Goal: Task Accomplishment & Management: Complete application form

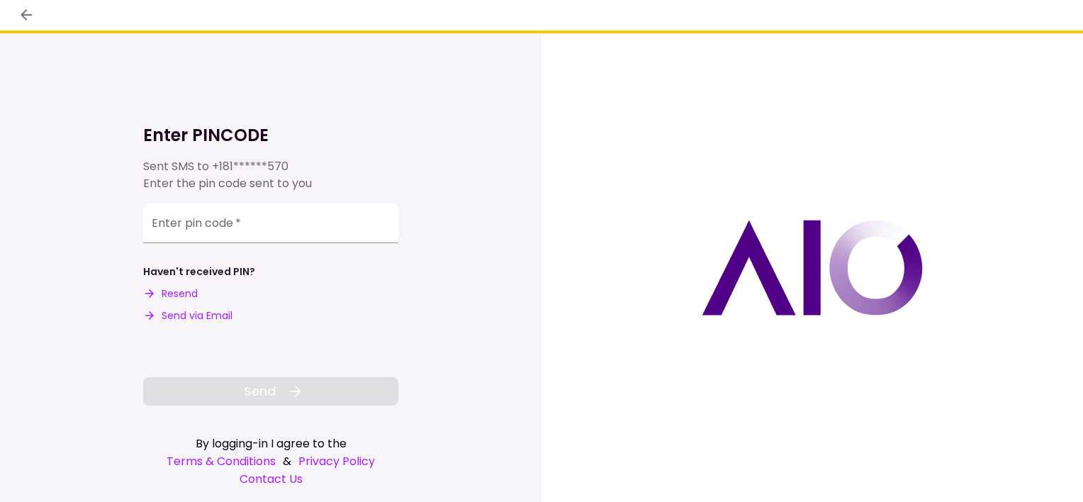
click at [193, 315] on button "Send via Email" at bounding box center [187, 315] width 89 height 15
click at [186, 230] on input "Enter pin code   *" at bounding box center [270, 223] width 255 height 40
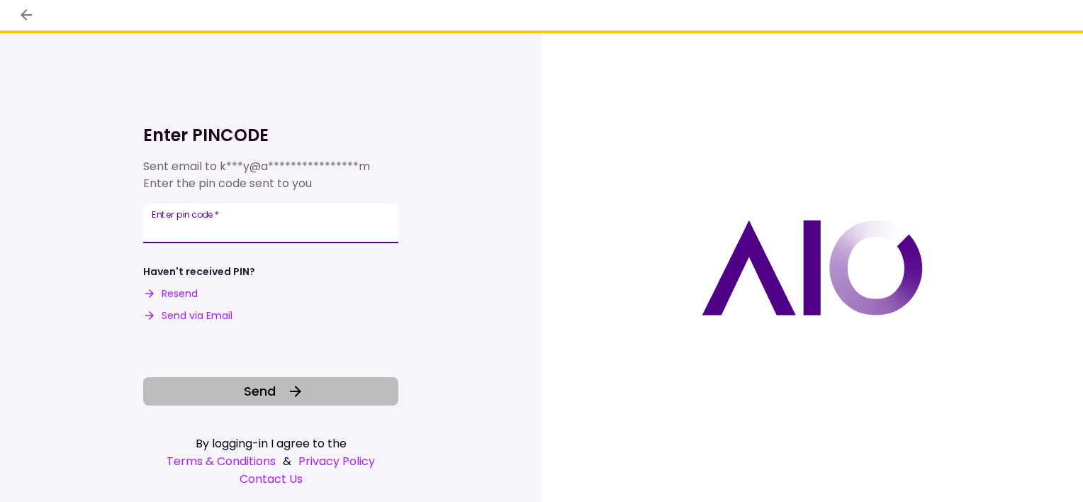
type input "******"
click at [264, 389] on span "Send" at bounding box center [260, 390] width 32 height 19
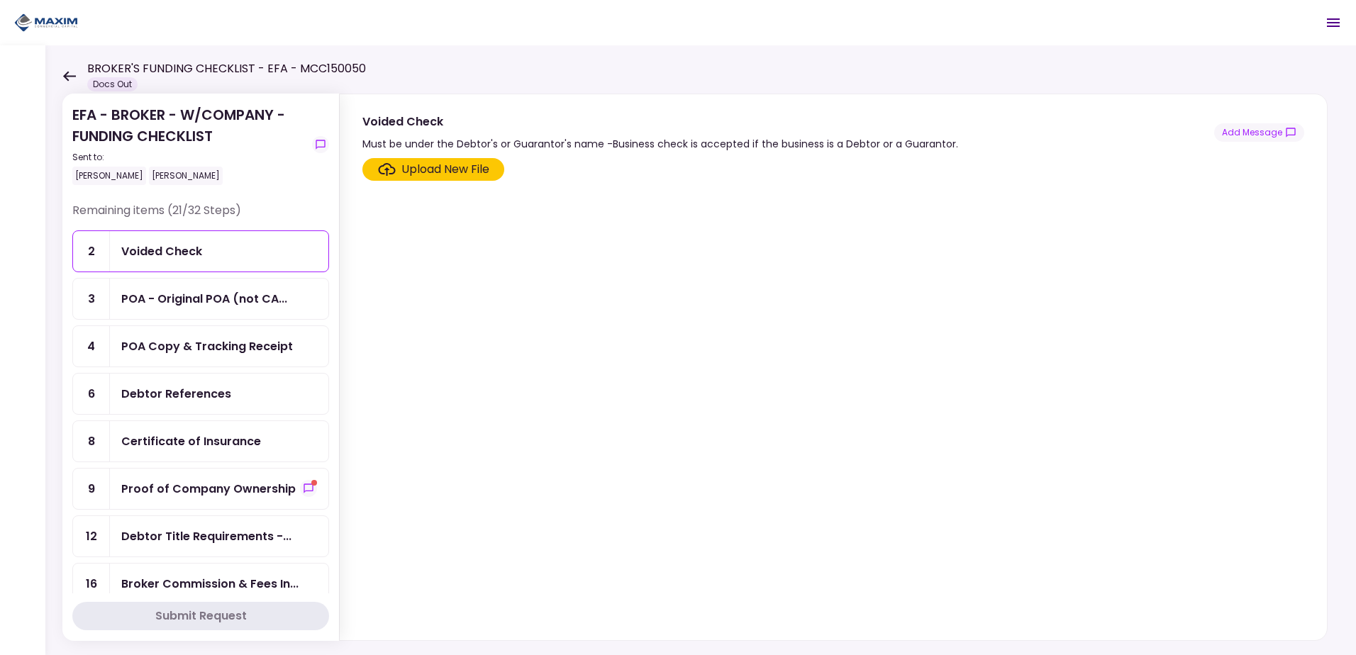
click at [257, 287] on div "POA - Original POA (not CA..." at bounding box center [219, 299] width 218 height 40
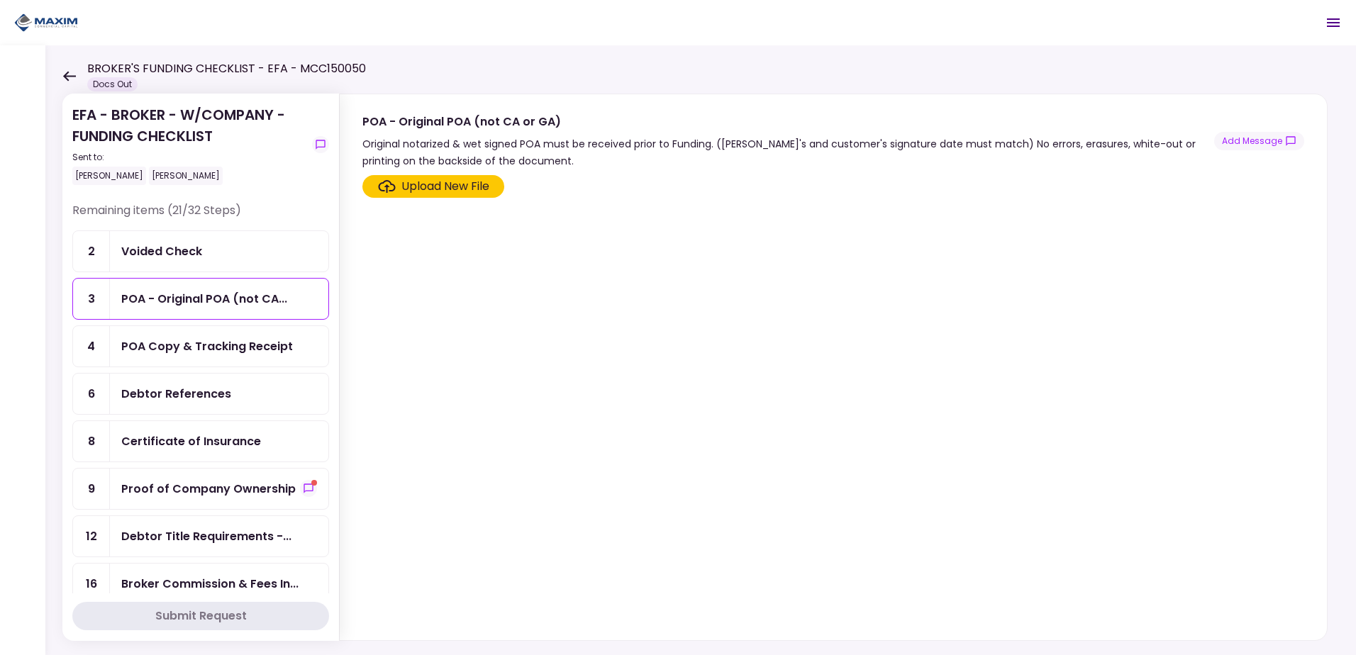
click at [435, 185] on div "Upload New File" at bounding box center [445, 186] width 88 height 17
click at [0, 0] on input "Upload New File" at bounding box center [0, 0] width 0 height 0
click at [228, 384] on div "Debtor References" at bounding box center [219, 394] width 218 height 40
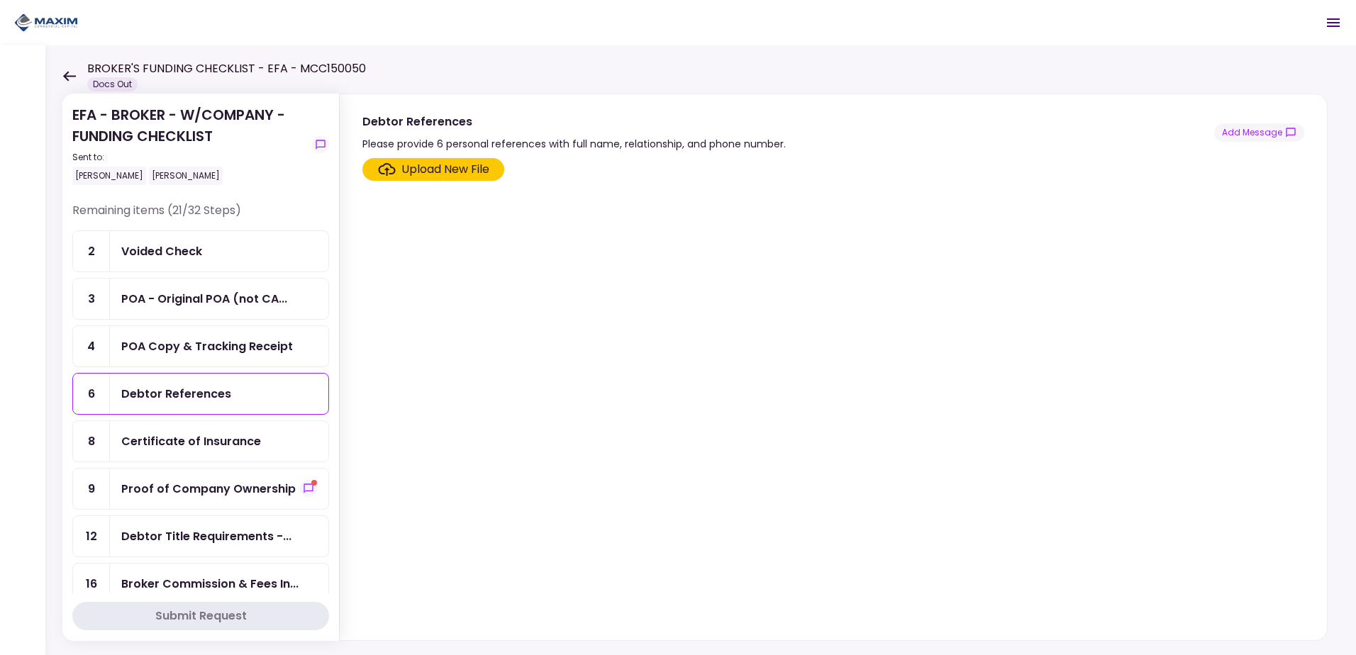
click at [276, 491] on div "Proof of Company Ownership" at bounding box center [208, 489] width 174 height 18
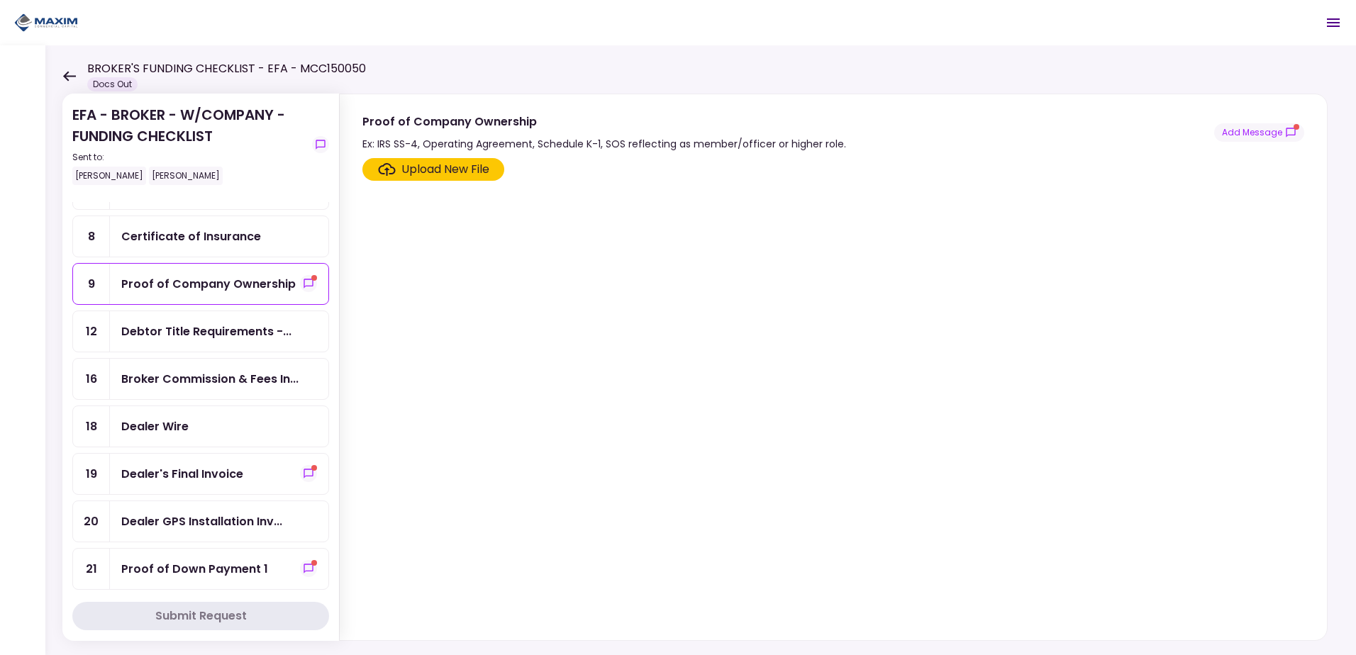
scroll to position [213, 0]
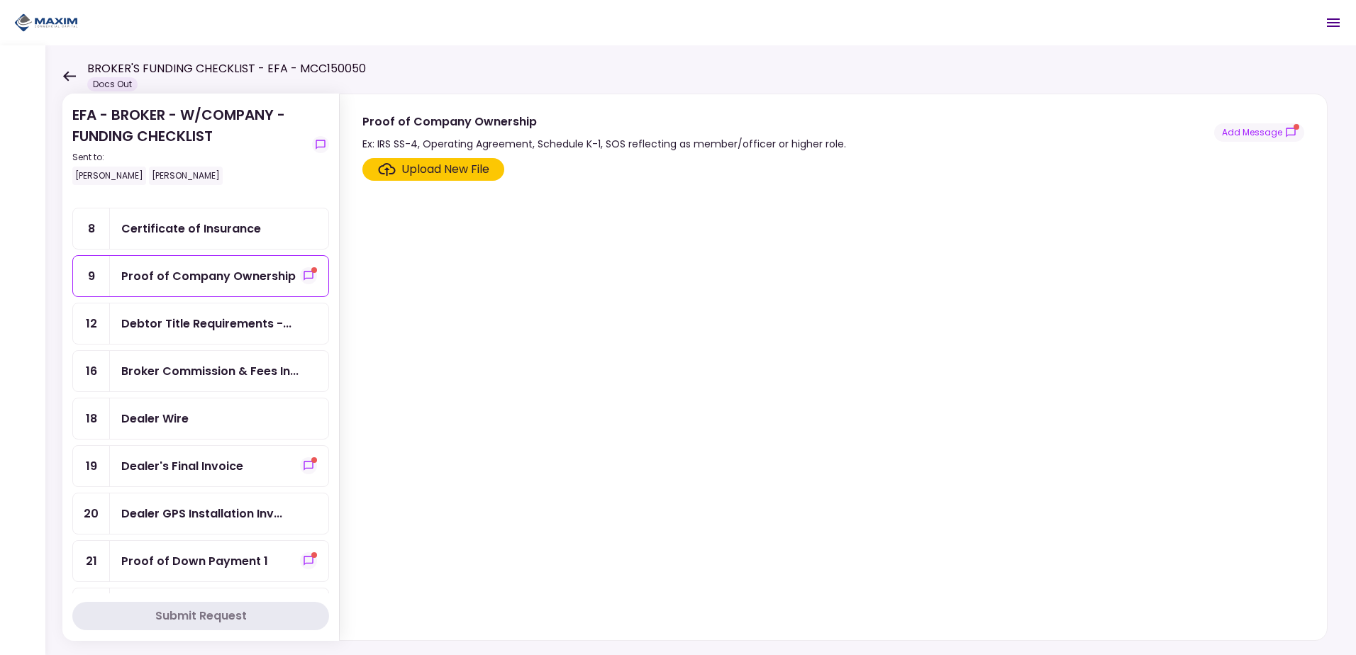
click at [157, 315] on div "Debtor Title Requirements -..." at bounding box center [206, 324] width 170 height 18
click at [244, 361] on div "Broker Commission & Fees In..." at bounding box center [219, 371] width 218 height 40
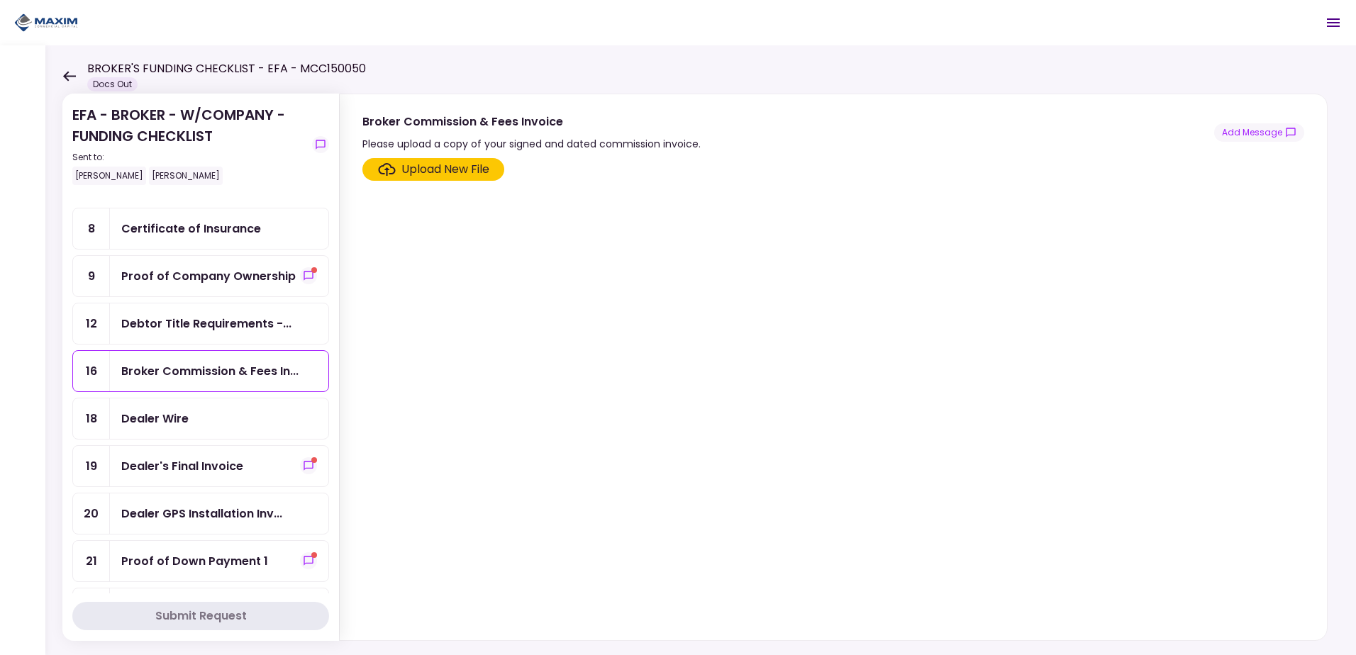
click at [238, 428] on div "Dealer Wire" at bounding box center [219, 418] width 218 height 40
click at [270, 456] on div "Dealer's Final Invoice" at bounding box center [219, 466] width 218 height 40
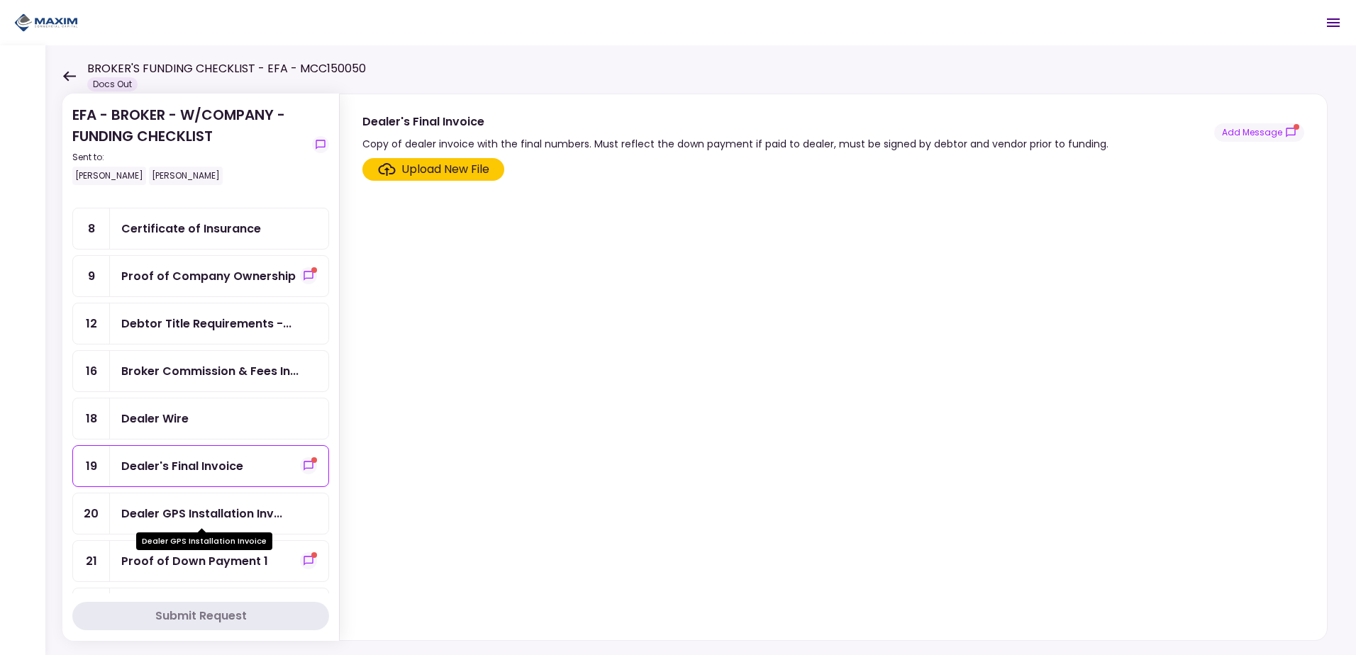
click at [167, 501] on div "Dealer GPS Installation Inv..." at bounding box center [201, 514] width 161 height 18
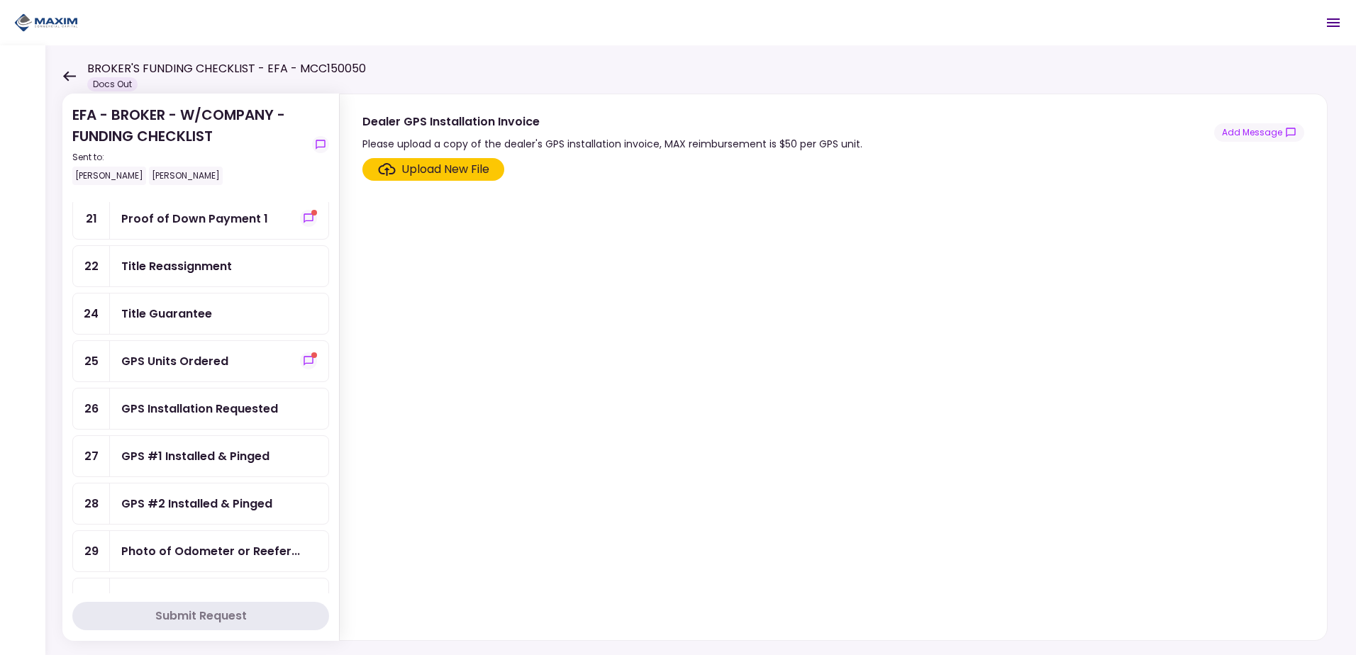
scroll to position [567, 0]
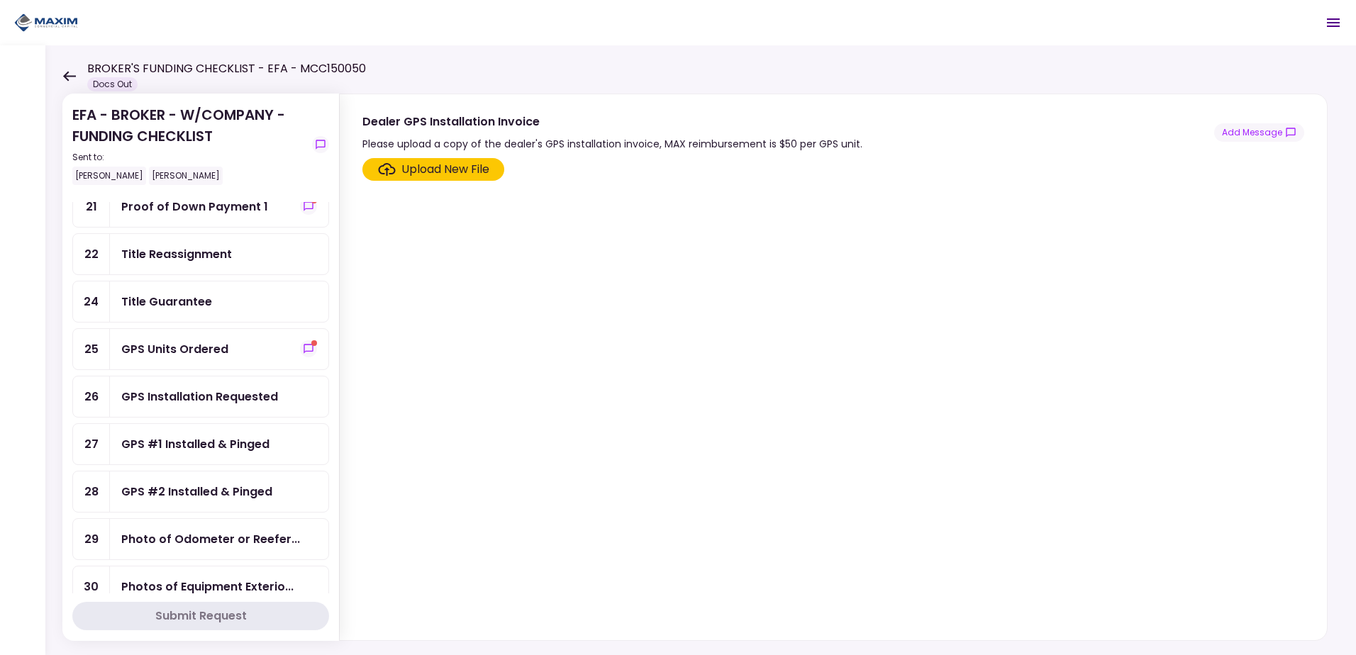
click at [199, 261] on div "Title Reassignment" at bounding box center [176, 254] width 111 height 18
click at [172, 345] on div "GPS Units Ordered" at bounding box center [174, 349] width 107 height 18
click at [204, 501] on div "Submit Request" at bounding box center [200, 616] width 91 height 17
click at [722, 438] on section "Upload New File" at bounding box center [833, 396] width 942 height 476
click at [423, 174] on div "Upload New File" at bounding box center [445, 169] width 88 height 17
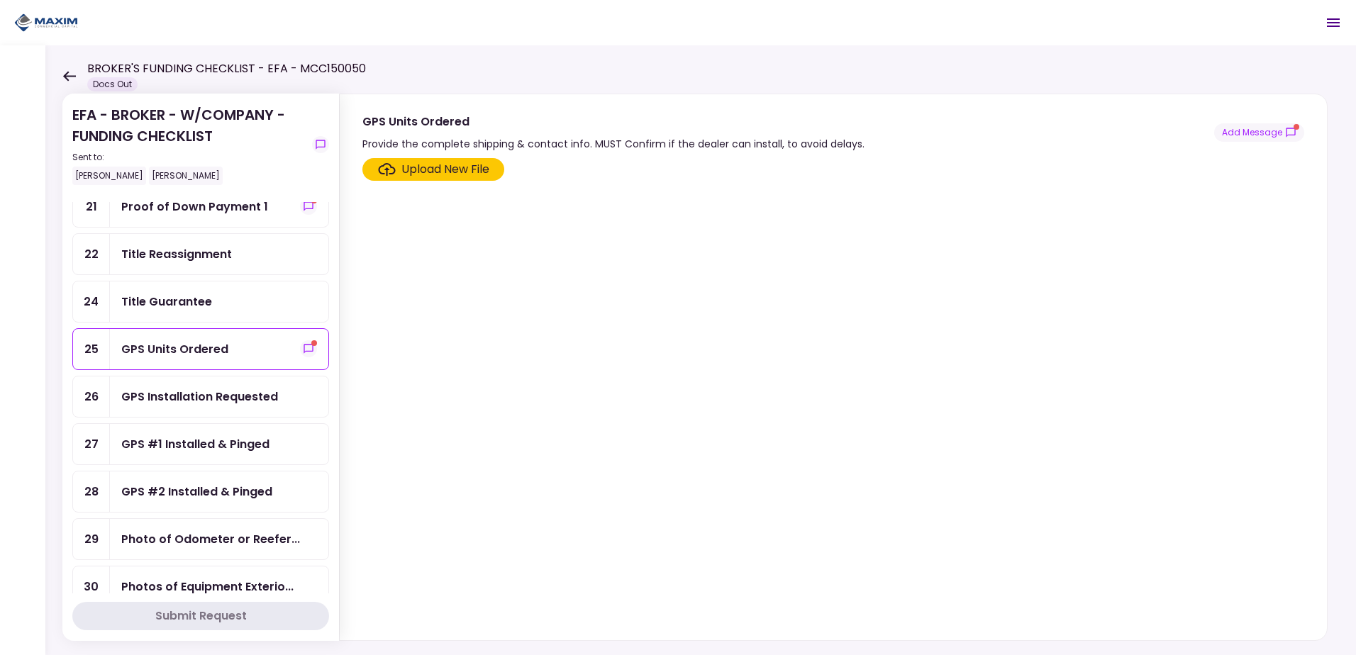
click at [0, 0] on input "Upload New File" at bounding box center [0, 0] width 0 height 0
click at [411, 162] on div "Upload New File" at bounding box center [445, 169] width 88 height 17
click at [0, 0] on input "Upload New File" at bounding box center [0, 0] width 0 height 0
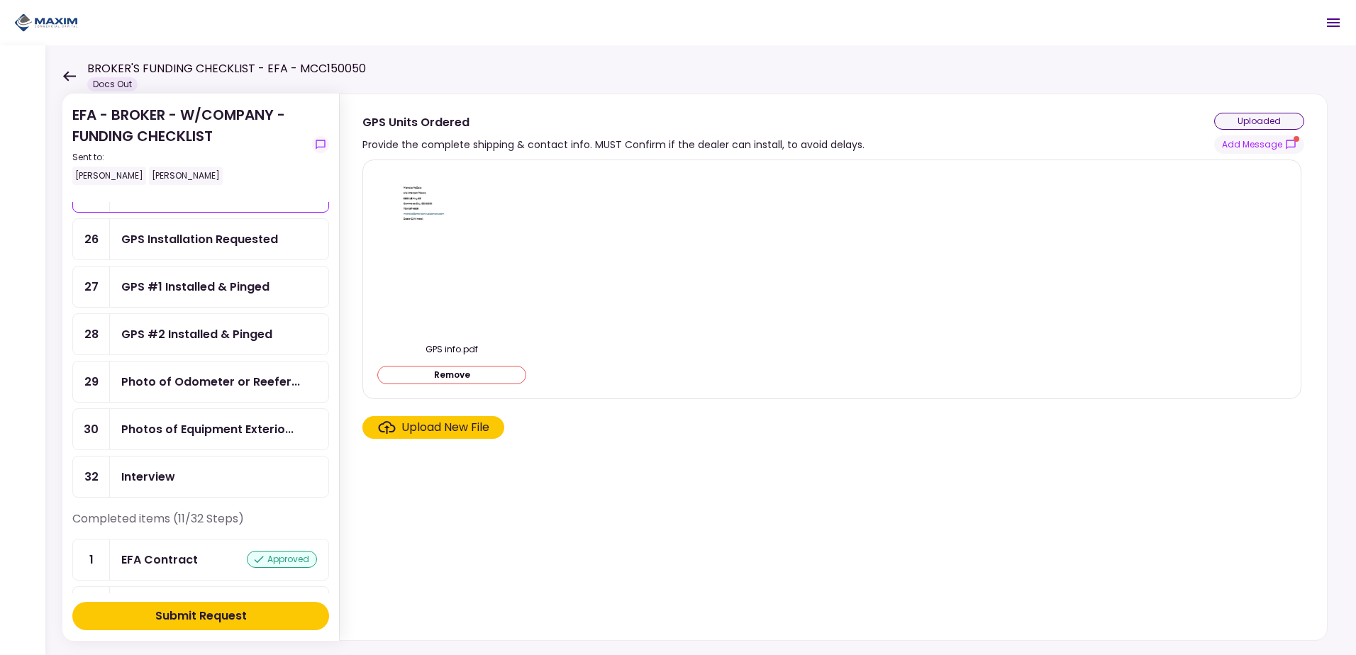
scroll to position [851, 0]
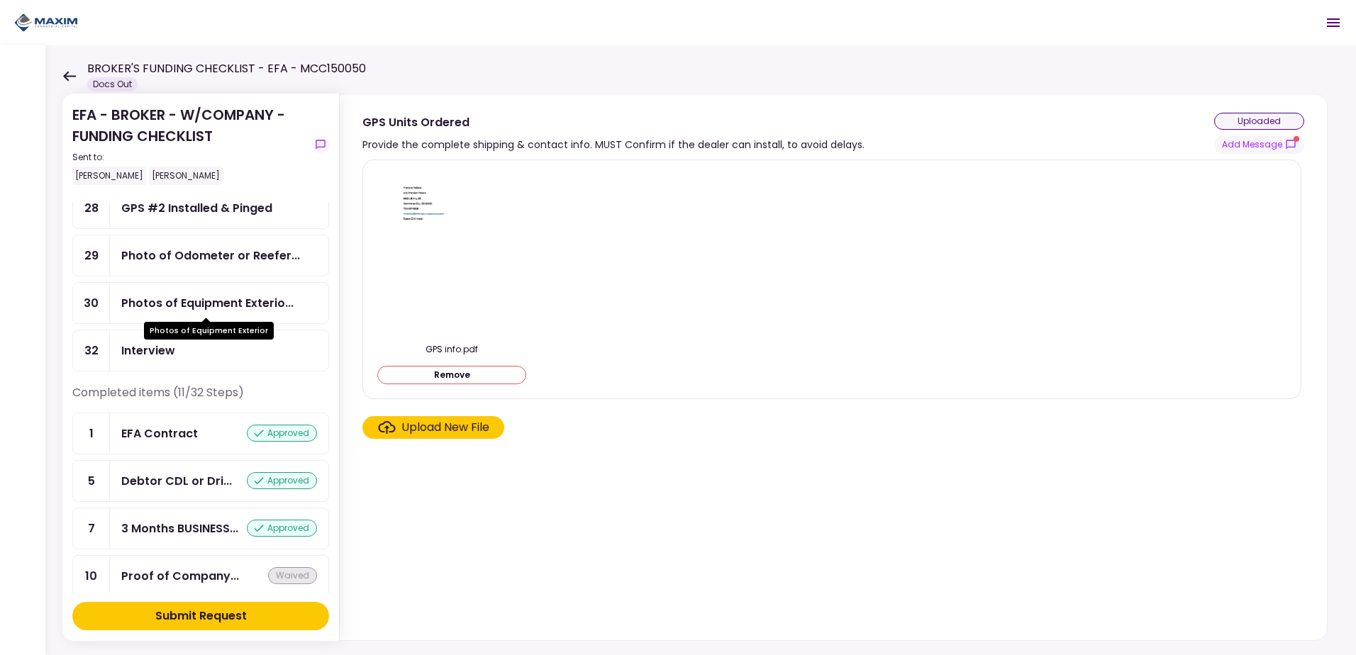
click at [179, 294] on div "Photos of Equipment Exterio..." at bounding box center [207, 303] width 172 height 18
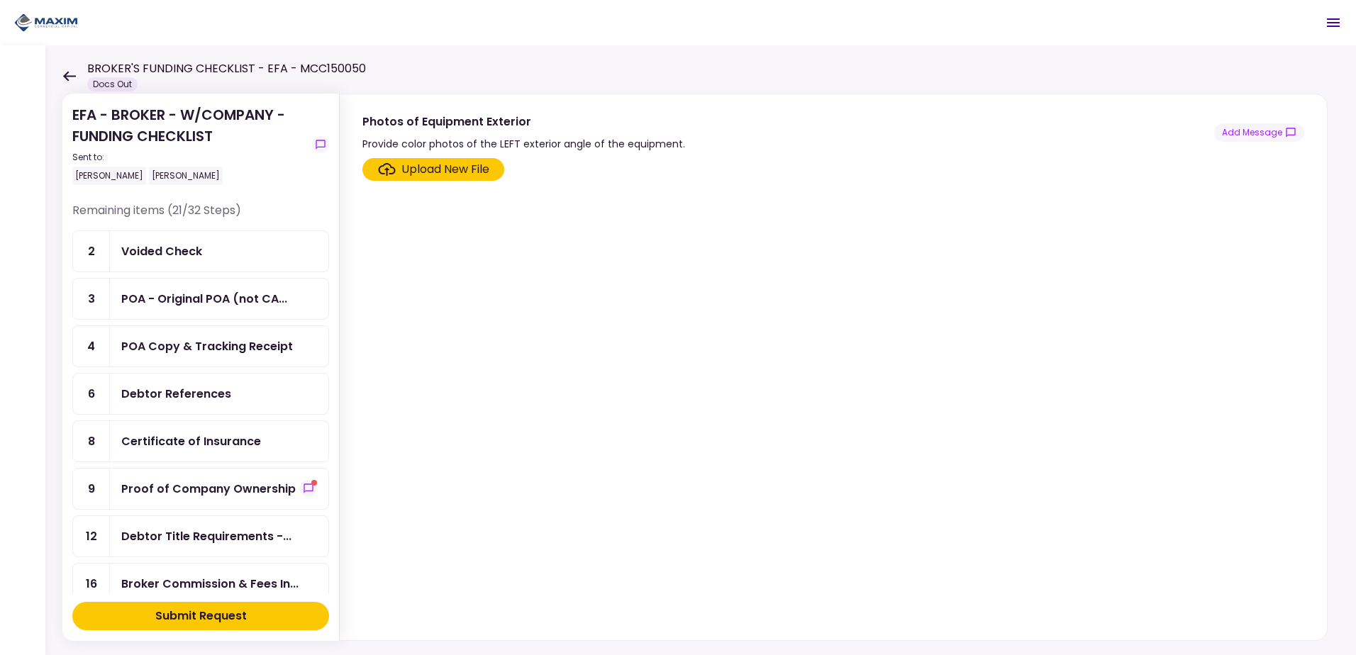
click at [207, 490] on div "Proof of Company Ownership" at bounding box center [208, 489] width 174 height 18
click at [303, 487] on icon "show-messages" at bounding box center [308, 488] width 11 height 11
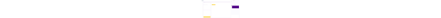
scroll to position [425, 0]
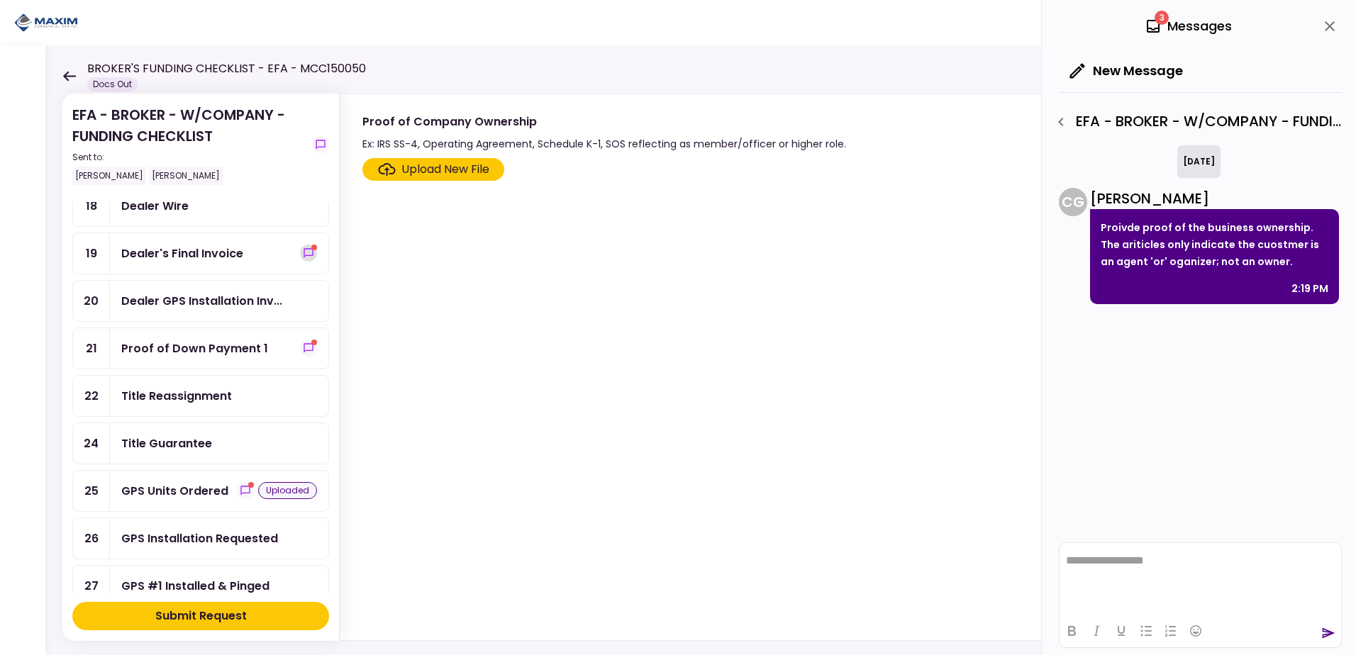
click at [303, 252] on icon "show-messages" at bounding box center [307, 252] width 9 height 9
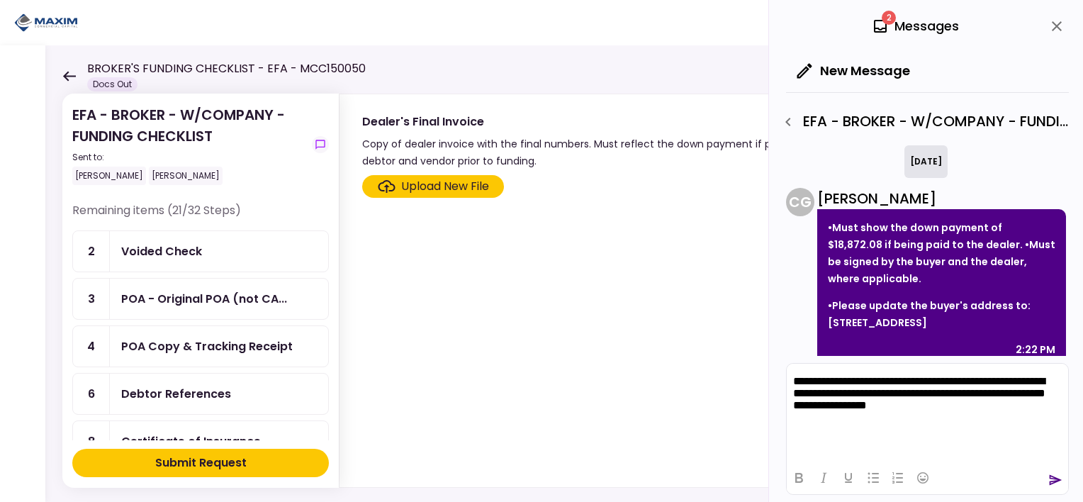
click at [1057, 481] on icon "send" at bounding box center [1056, 480] width 13 height 11
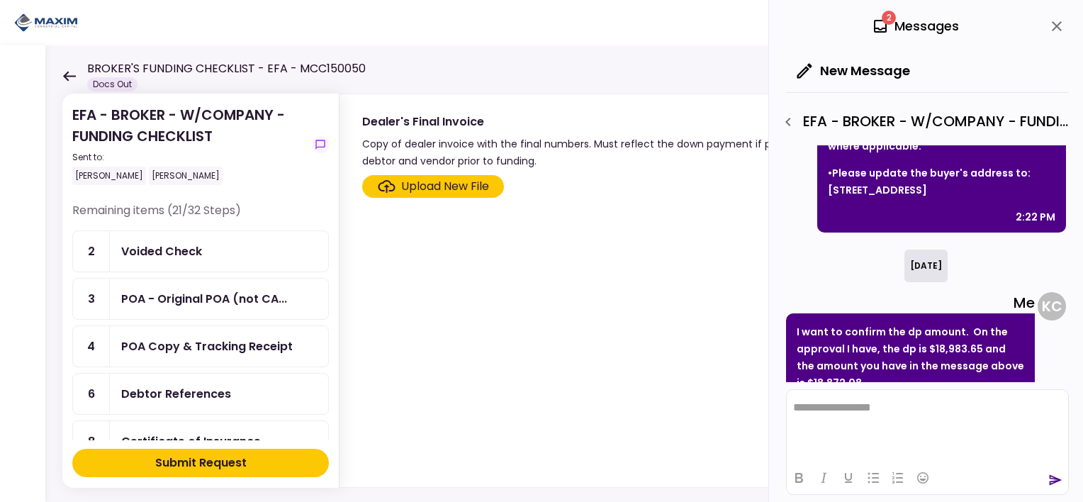
scroll to position [181, 0]
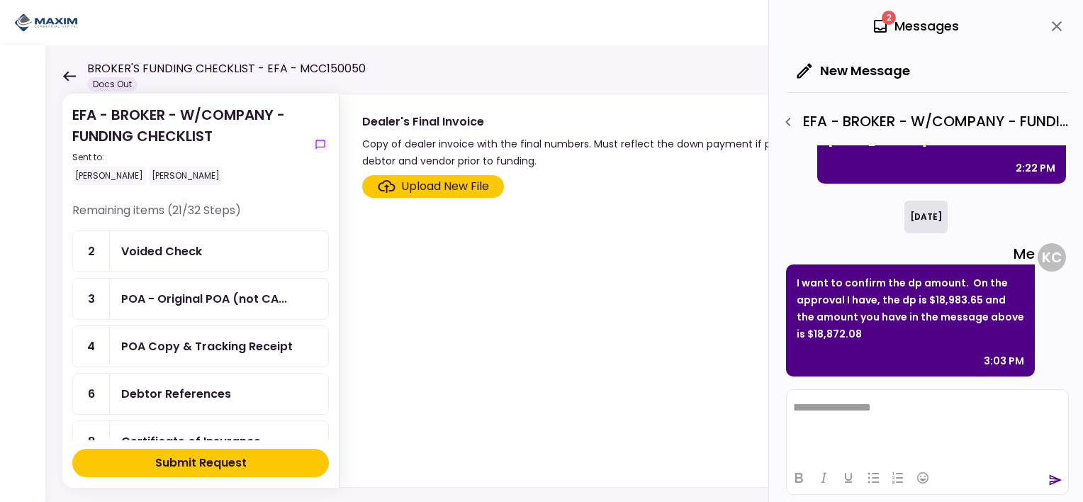
click at [919, 28] on div "2 Messages" at bounding box center [915, 26] width 87 height 21
click at [880, 24] on icon at bounding box center [880, 26] width 17 height 17
click at [886, 20] on span "2" at bounding box center [889, 18] width 14 height 14
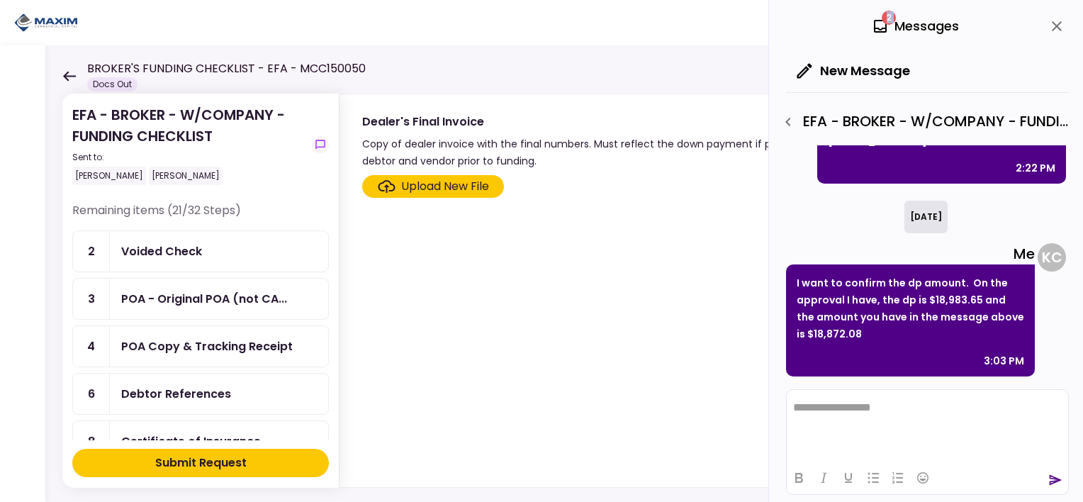
drag, startPoint x: 886, startPoint y: 20, endPoint x: 1058, endPoint y: 20, distance: 171.6
click at [1058, 20] on icon "close" at bounding box center [1057, 26] width 17 height 17
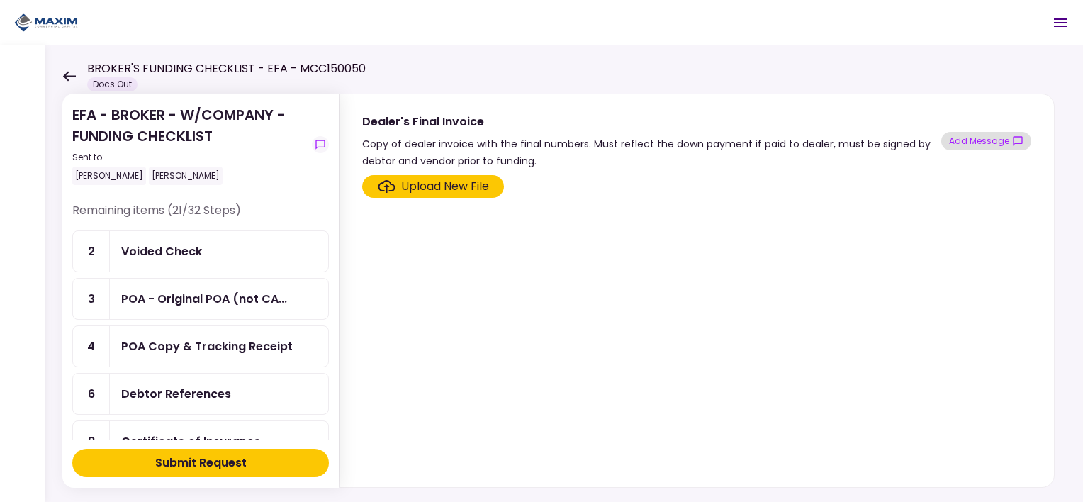
click at [992, 140] on button "Add Message" at bounding box center [987, 141] width 90 height 18
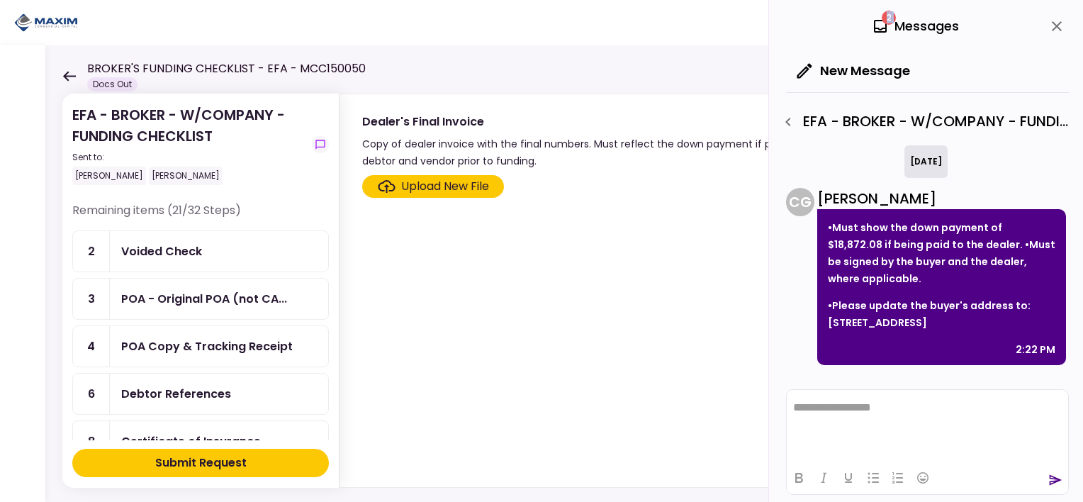
scroll to position [0, 0]
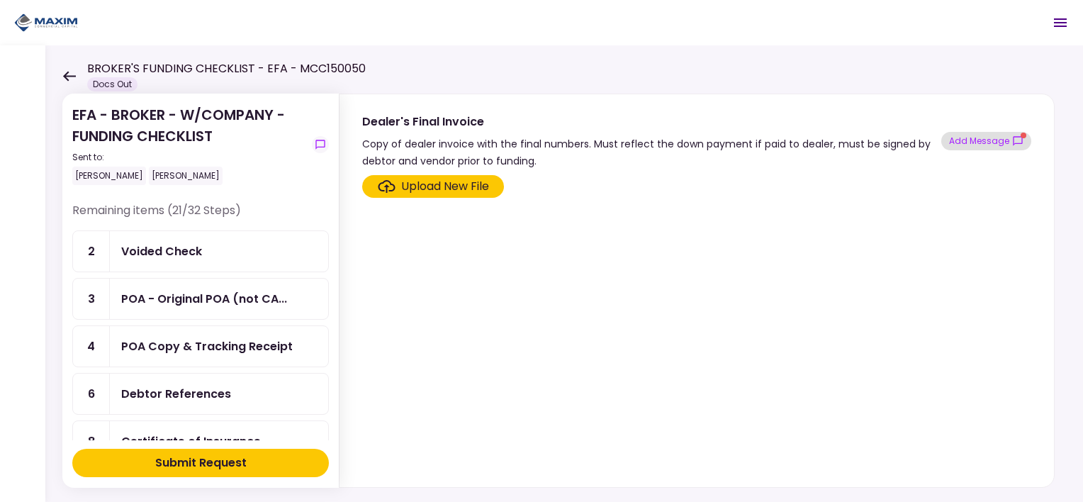
click at [962, 132] on button "Add Message" at bounding box center [987, 141] width 90 height 18
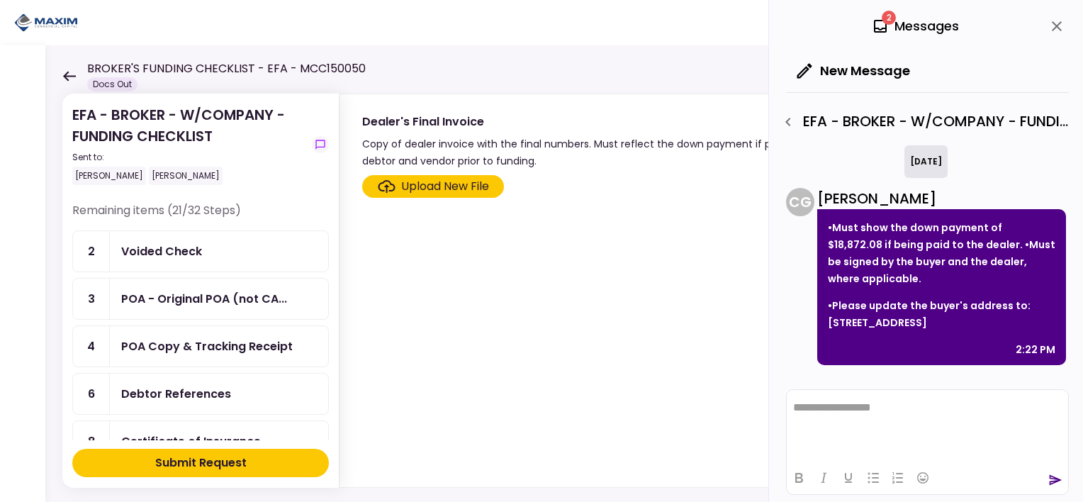
scroll to position [315, 0]
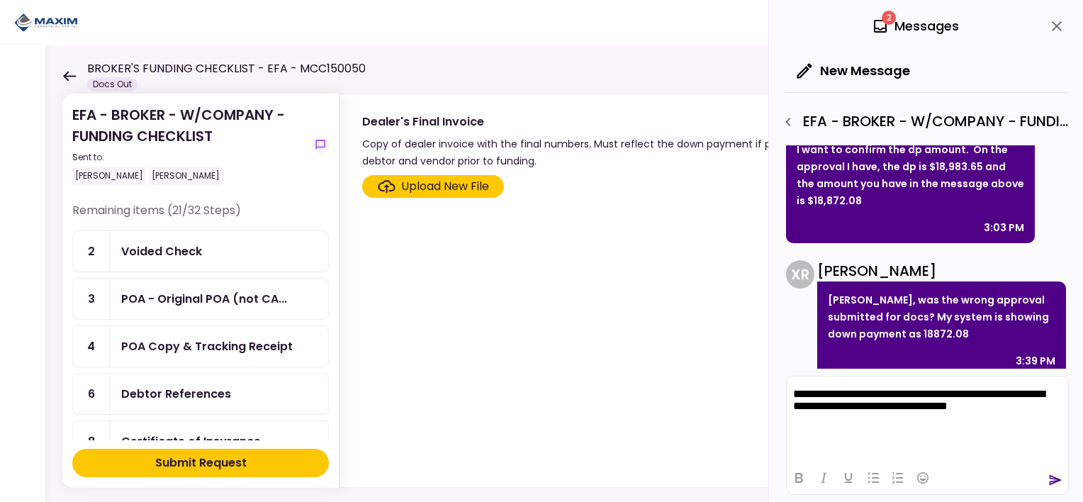
click at [1058, 479] on icon "send" at bounding box center [1056, 480] width 13 height 11
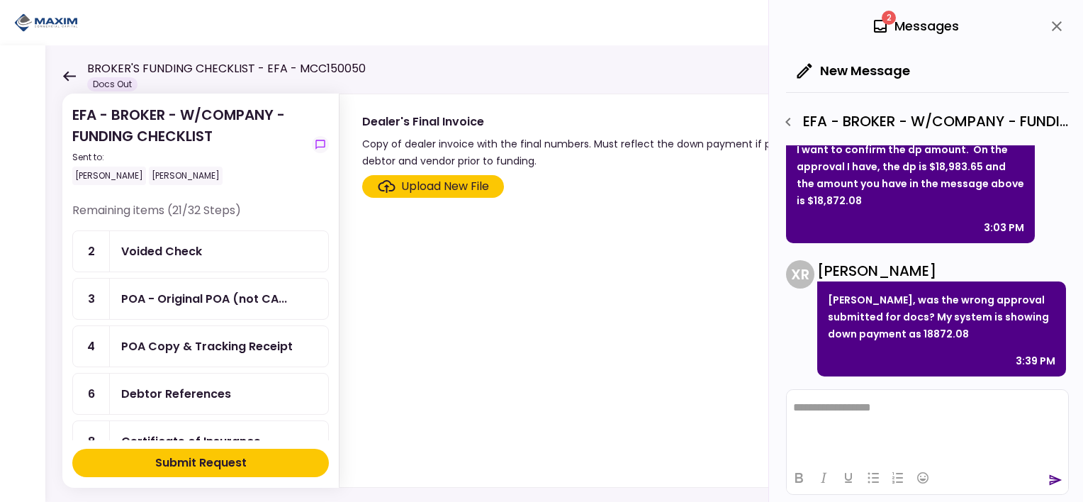
scroll to position [448, 0]
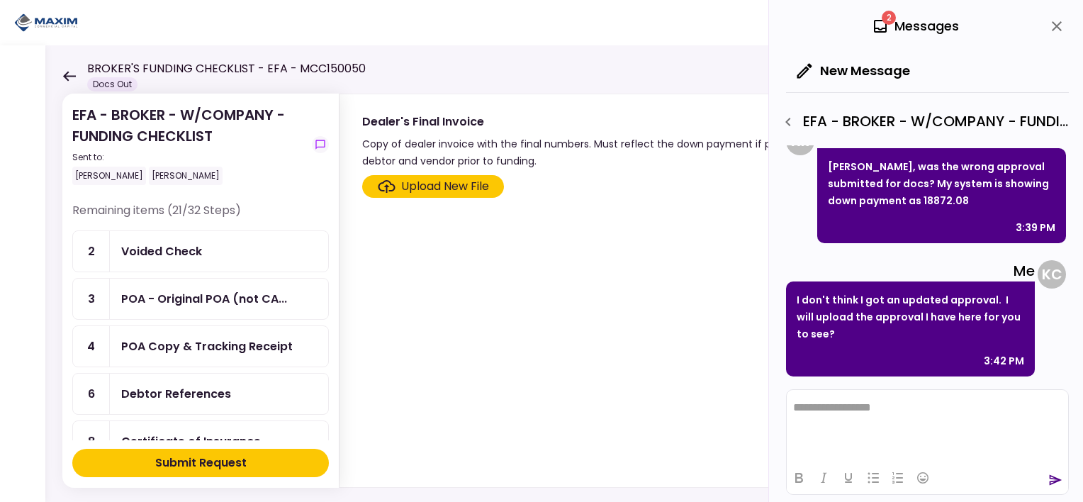
click at [452, 194] on div "Upload New File" at bounding box center [445, 186] width 88 height 17
click at [0, 0] on input "Upload New File" at bounding box center [0, 0] width 0 height 0
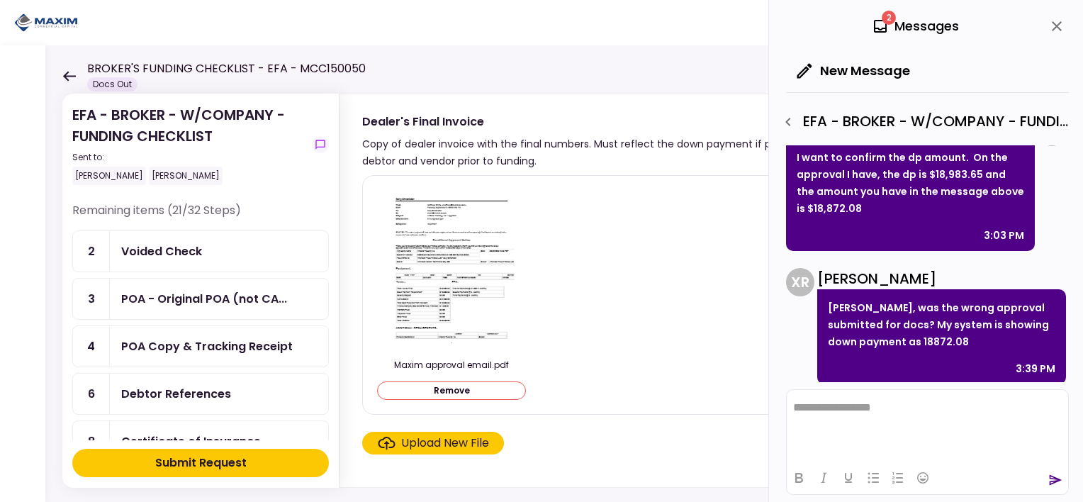
scroll to position [306, 0]
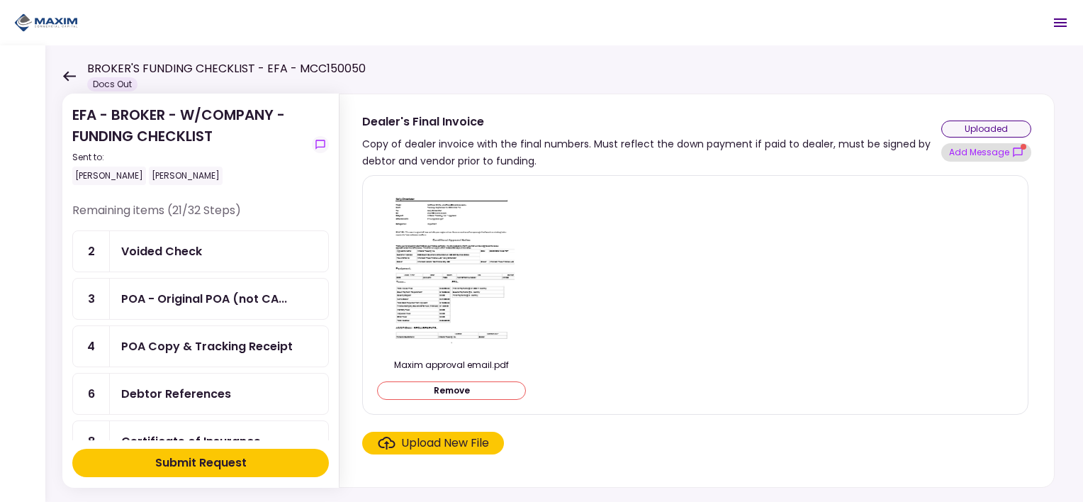
click at [995, 154] on button "Add Message" at bounding box center [987, 152] width 90 height 18
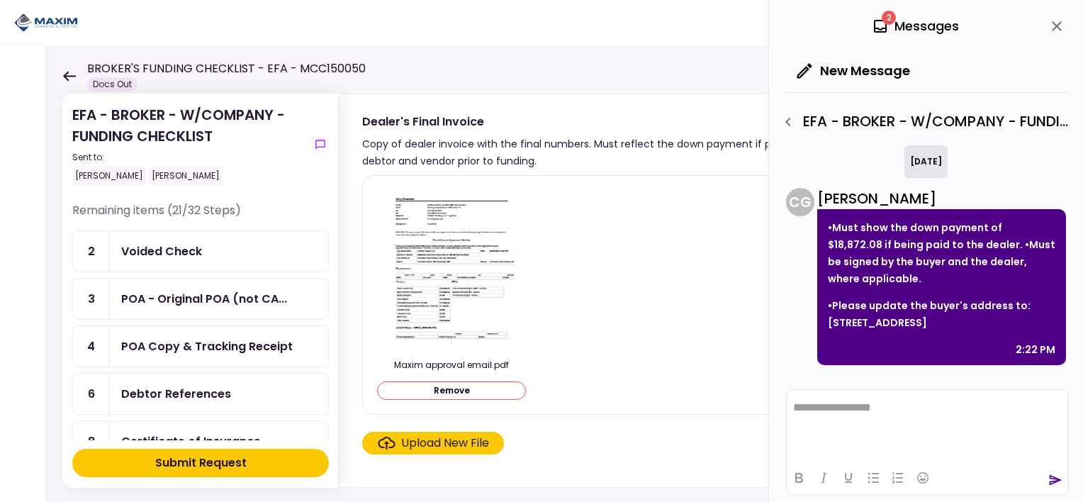
scroll to position [586, 0]
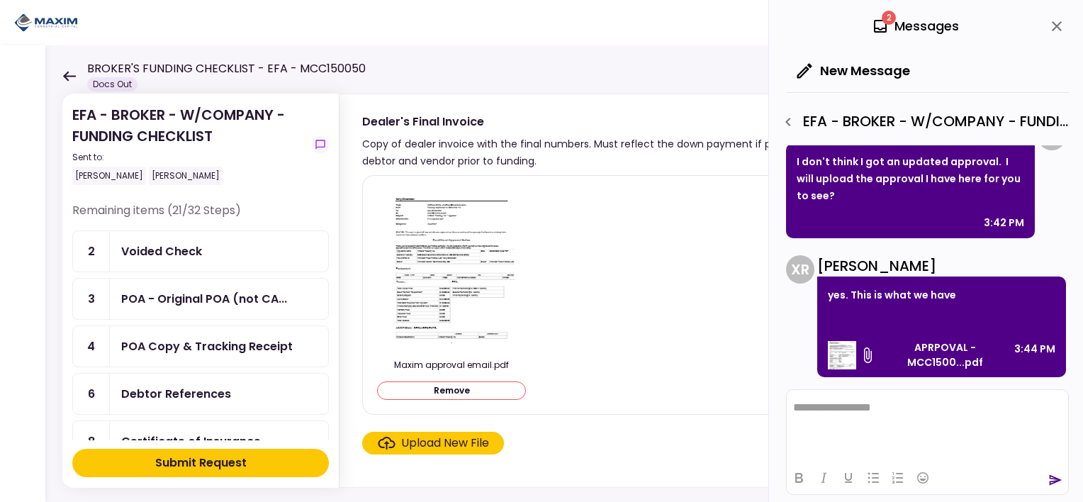
click at [852, 354] on img at bounding box center [842, 355] width 28 height 28
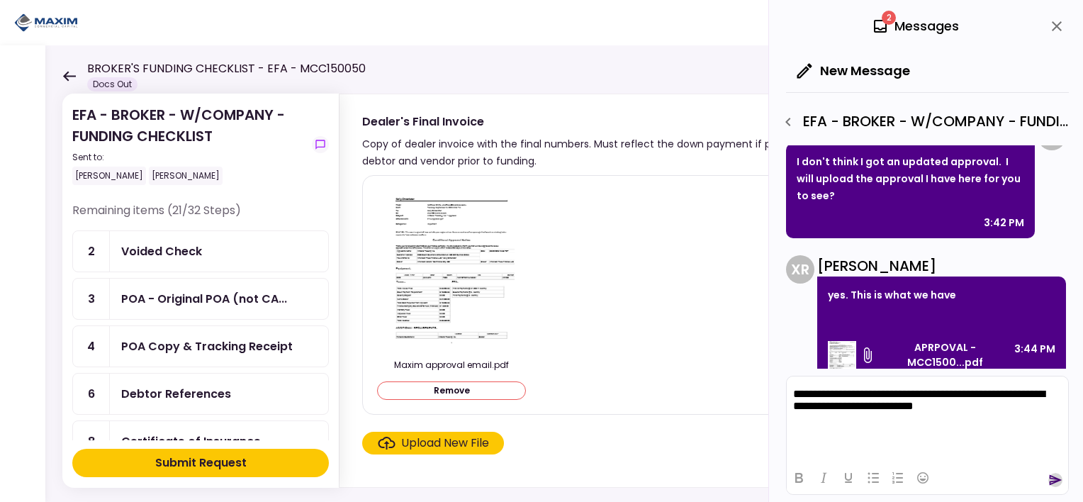
click at [1058, 479] on icon "send" at bounding box center [1056, 480] width 13 height 11
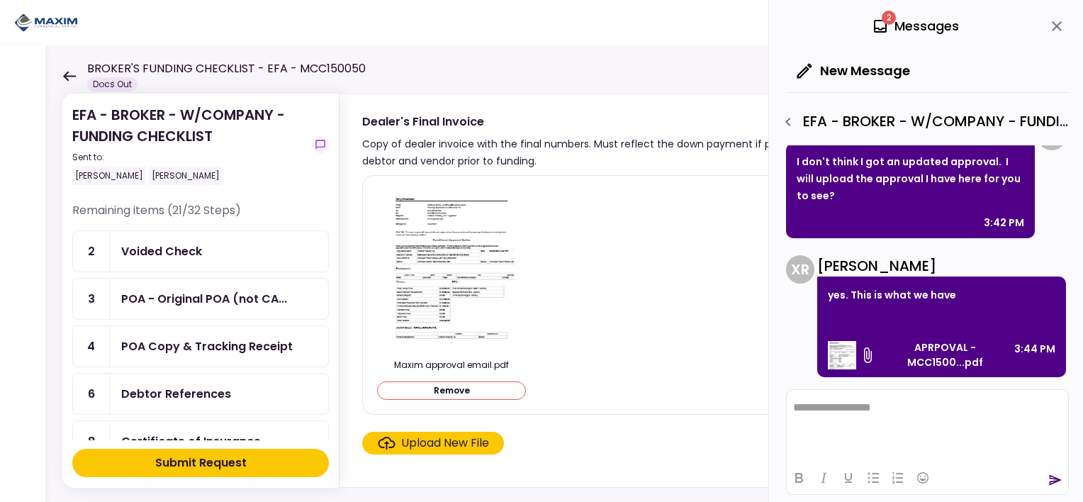
scroll to position [703, 0]
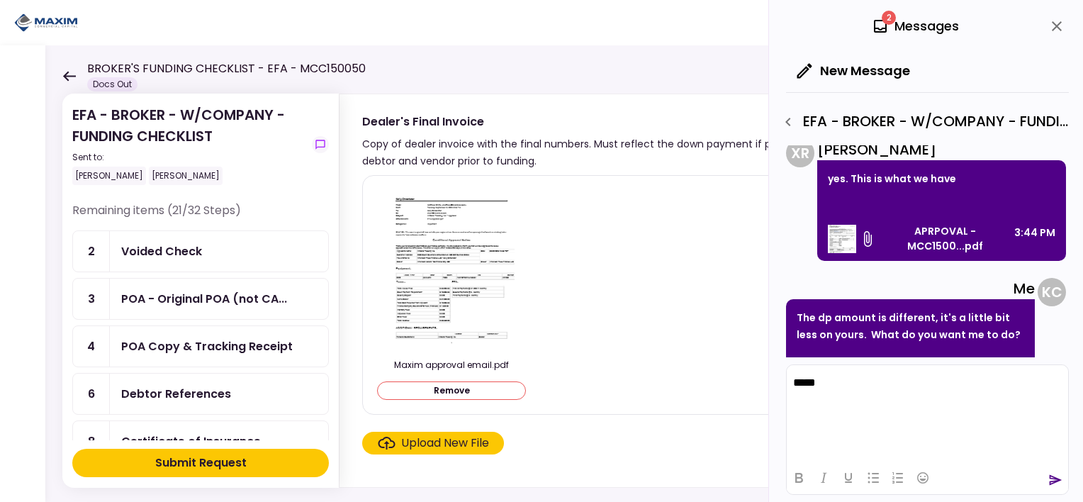
click at [1052, 481] on icon "send" at bounding box center [1056, 480] width 13 height 11
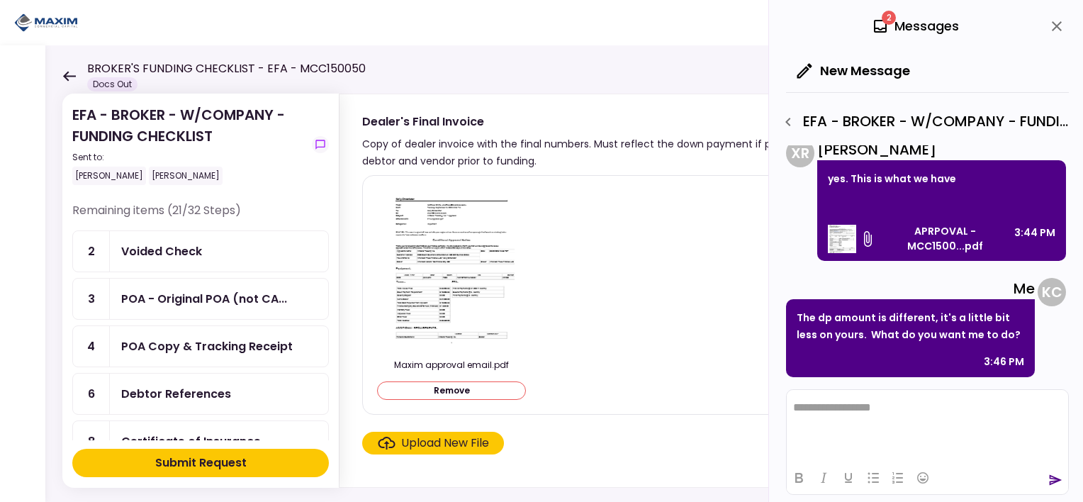
scroll to position [828, 0]
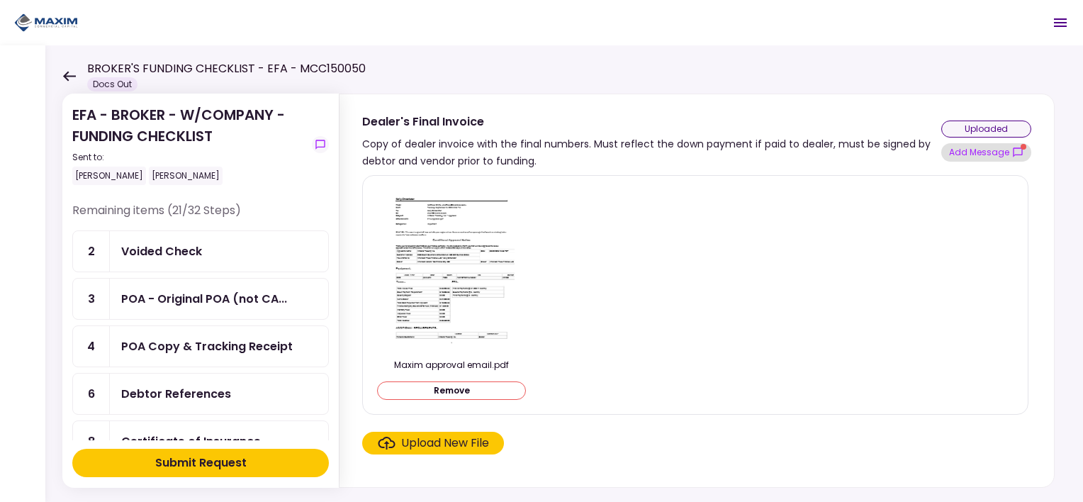
click at [1019, 148] on icon "show-messages" at bounding box center [1017, 152] width 11 height 11
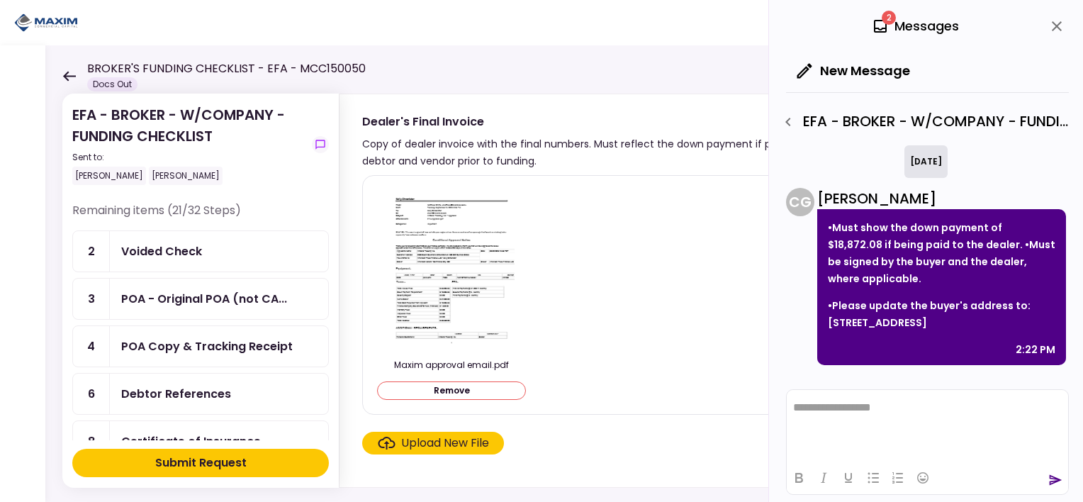
scroll to position [1049, 0]
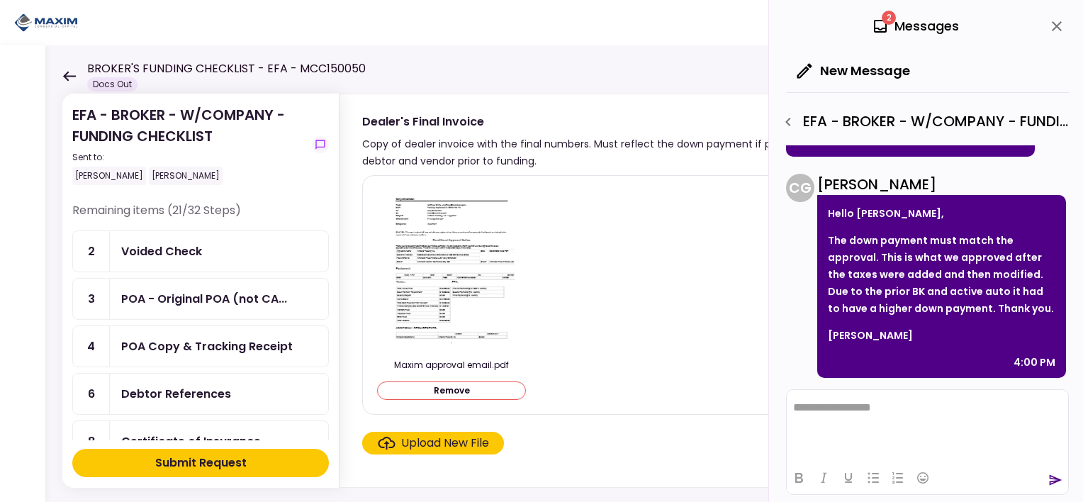
click at [462, 336] on img at bounding box center [452, 268] width 126 height 163
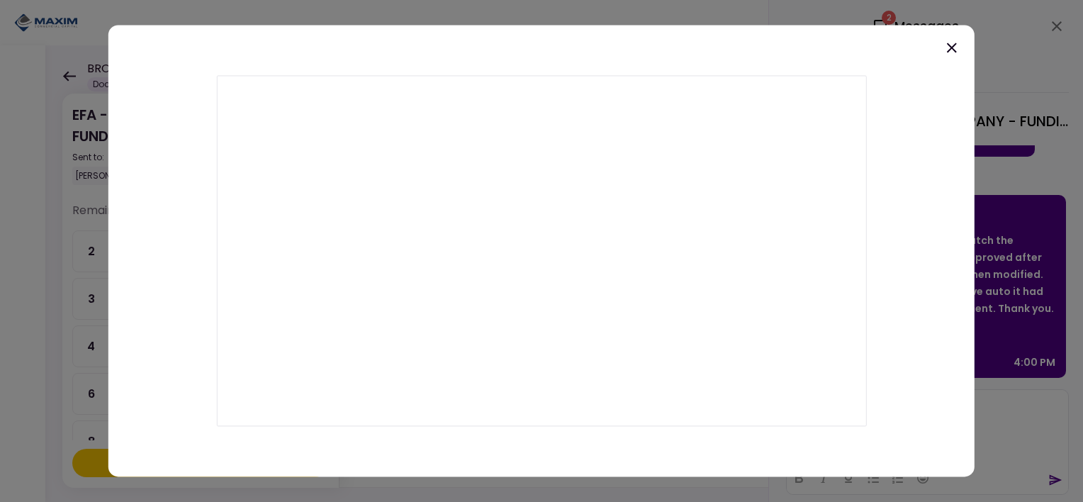
click at [949, 45] on icon at bounding box center [952, 48] width 10 height 10
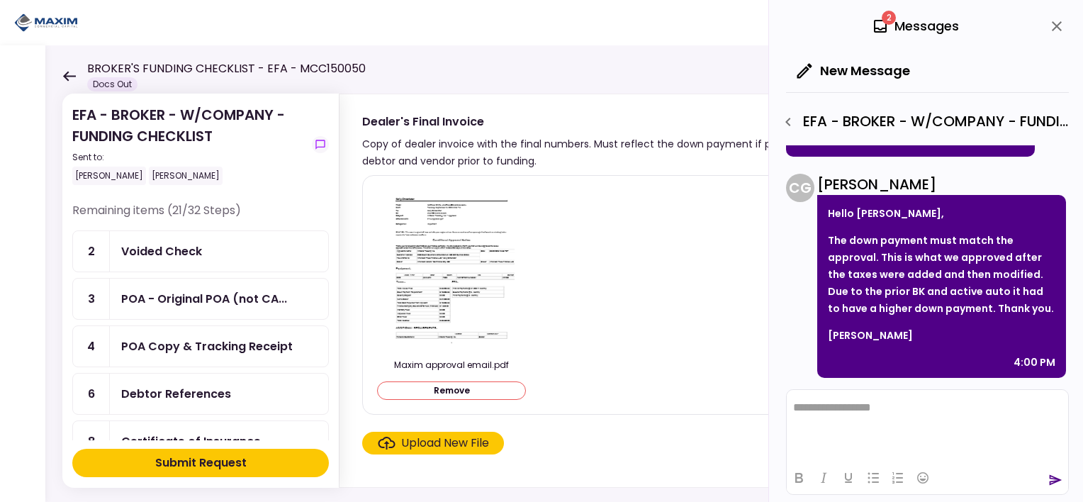
click at [482, 278] on img at bounding box center [452, 268] width 126 height 163
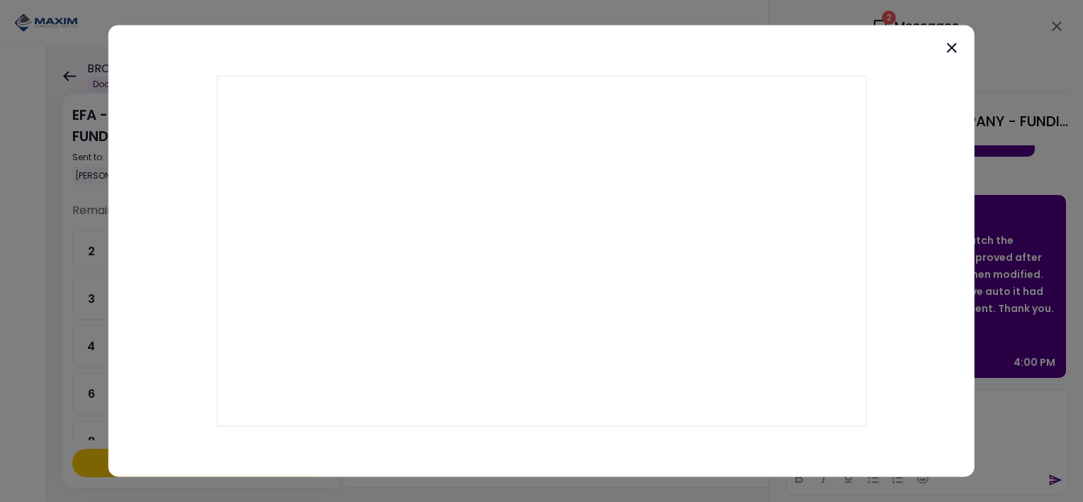
click at [953, 50] on icon at bounding box center [952, 47] width 17 height 17
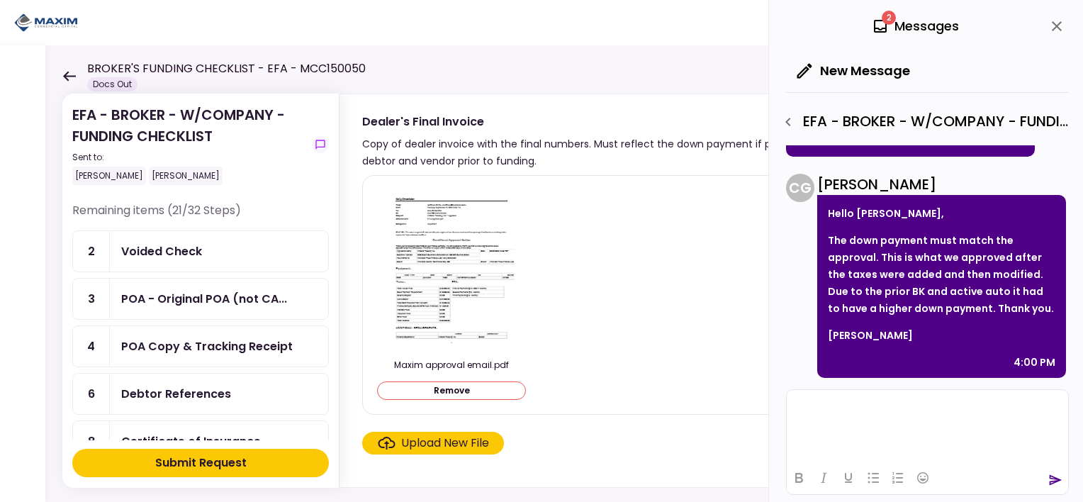
click at [853, 415] on html at bounding box center [927, 407] width 281 height 35
click at [829, 409] on p "Rich Text Area. Press ALT-0 for help." at bounding box center [927, 407] width 269 height 13
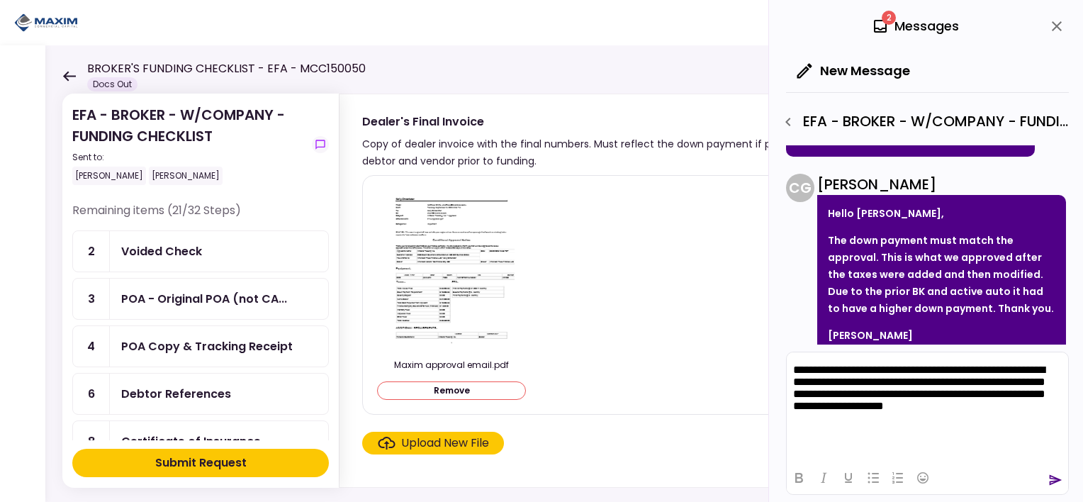
drag, startPoint x: 794, startPoint y: 430, endPoint x: 803, endPoint y: 430, distance: 8.5
click at [798, 428] on html "**********" at bounding box center [927, 389] width 281 height 75
click at [1054, 408] on p "**********" at bounding box center [927, 390] width 269 height 52
click at [1054, 483] on icon "send" at bounding box center [1056, 480] width 13 height 11
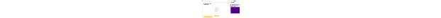
scroll to position [1251, 0]
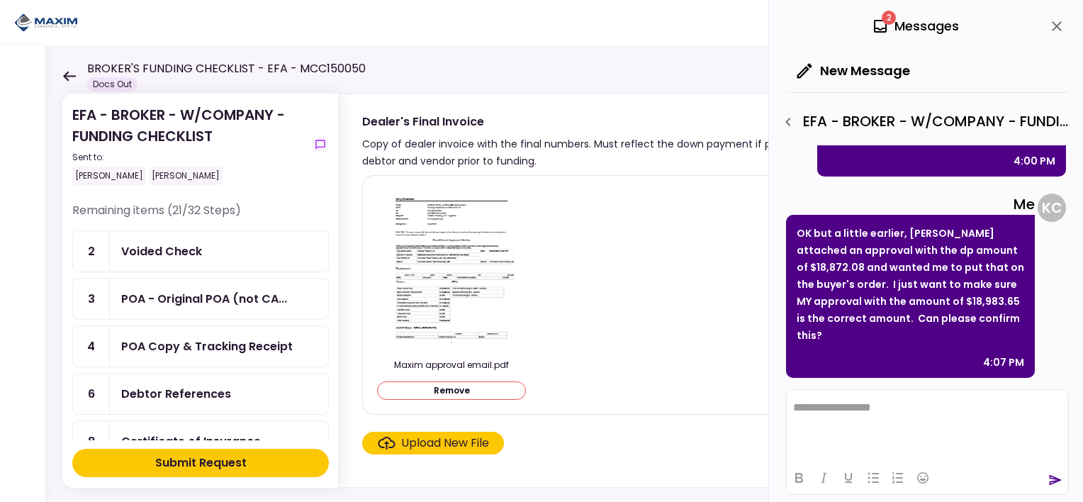
click at [393, 442] on icon "Click here to upload the required document" at bounding box center [386, 443] width 17 height 13
click at [0, 0] on input "Upload New File" at bounding box center [0, 0] width 0 height 0
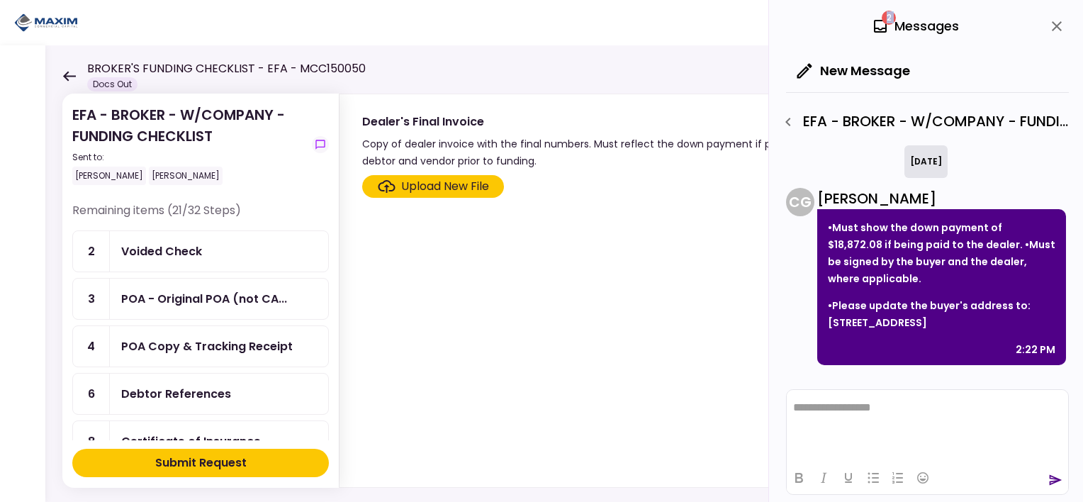
scroll to position [181, 0]
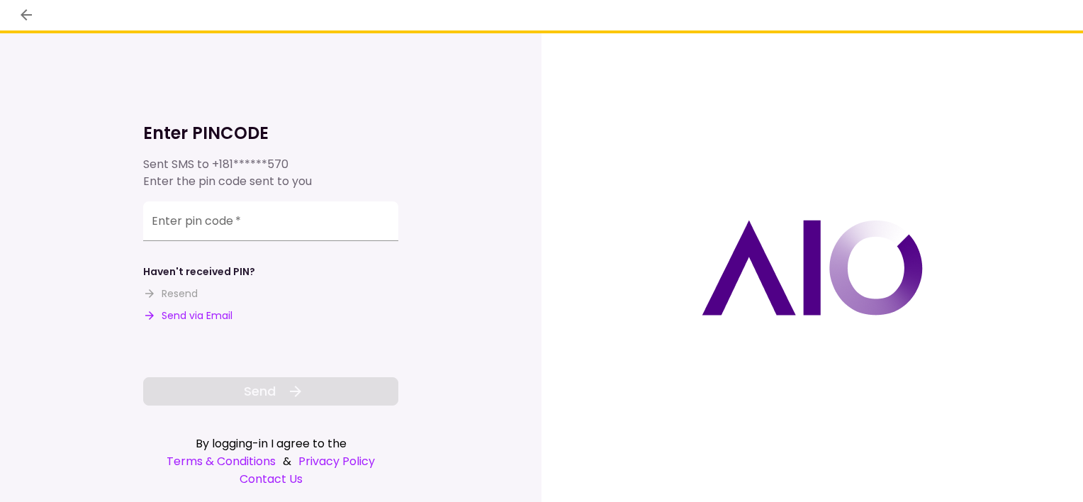
click at [193, 19] on button "Send via Email" at bounding box center [187, 315] width 89 height 15
click at [224, 19] on div "Enter pin code   *" at bounding box center [270, 221] width 255 height 40
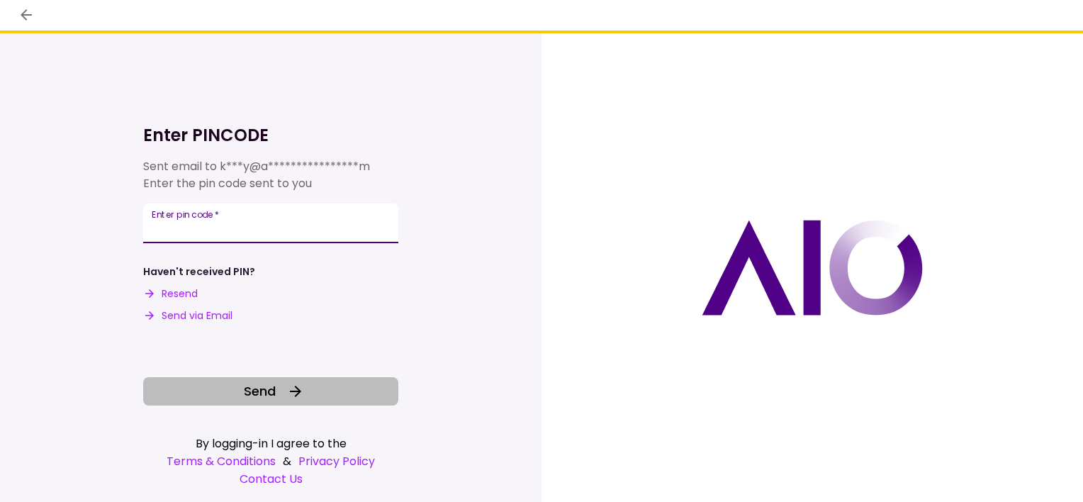
type input "******"
click at [259, 19] on span "Send" at bounding box center [260, 390] width 32 height 19
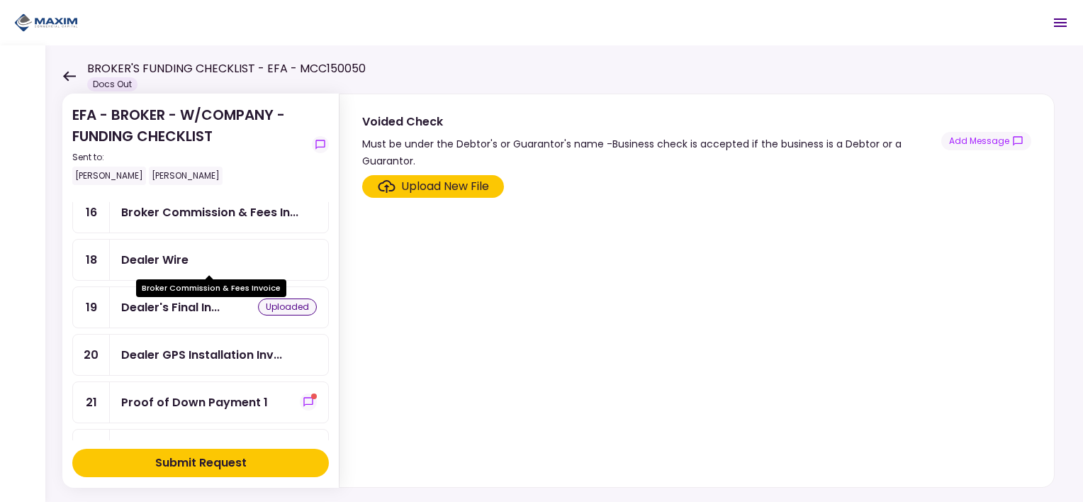
scroll to position [567, 0]
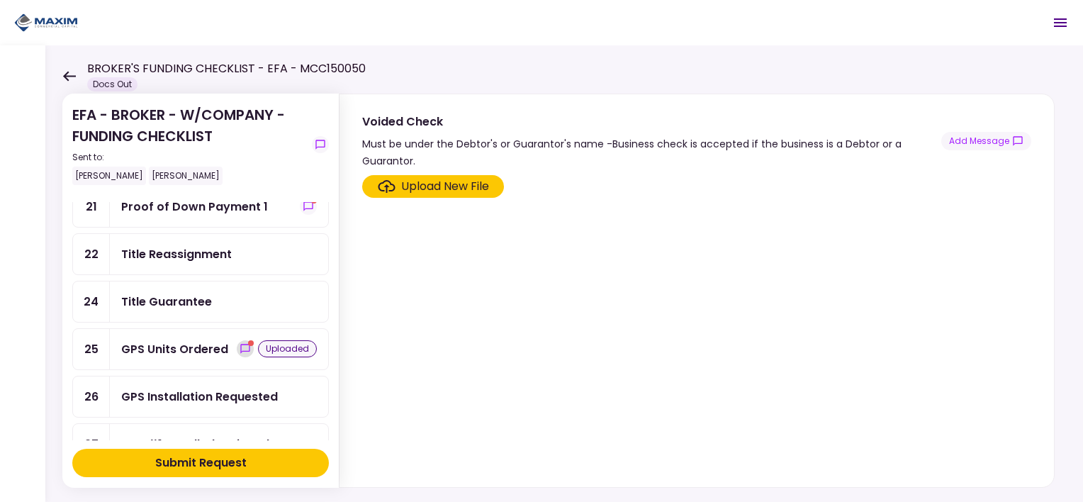
click at [248, 19] on span "show-messages" at bounding box center [251, 343] width 6 height 6
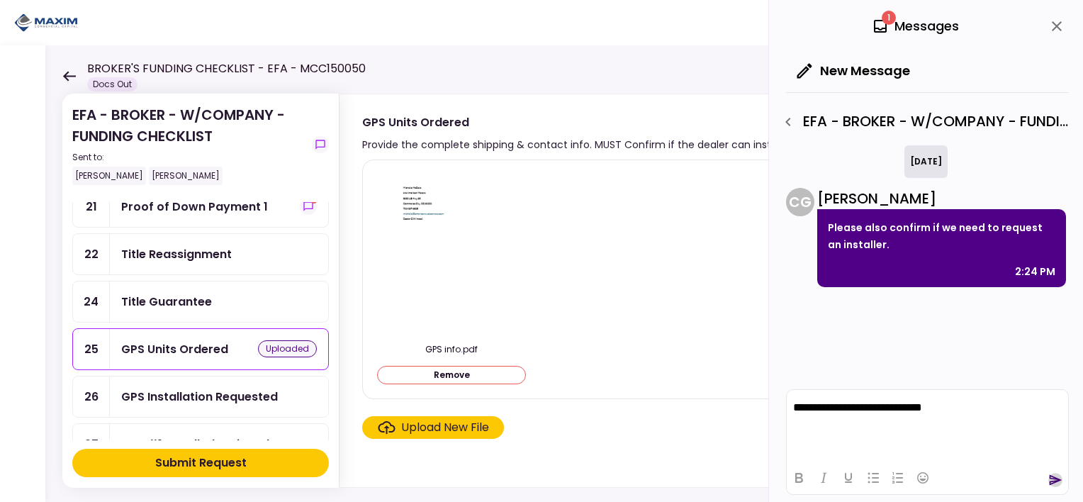
click at [440, 19] on icon "send" at bounding box center [1056, 480] width 13 height 11
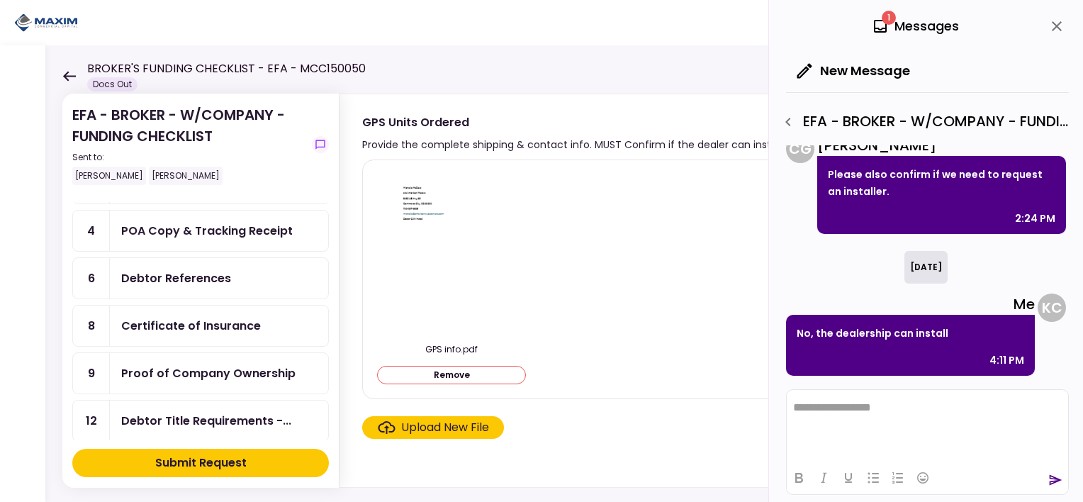
scroll to position [470, 0]
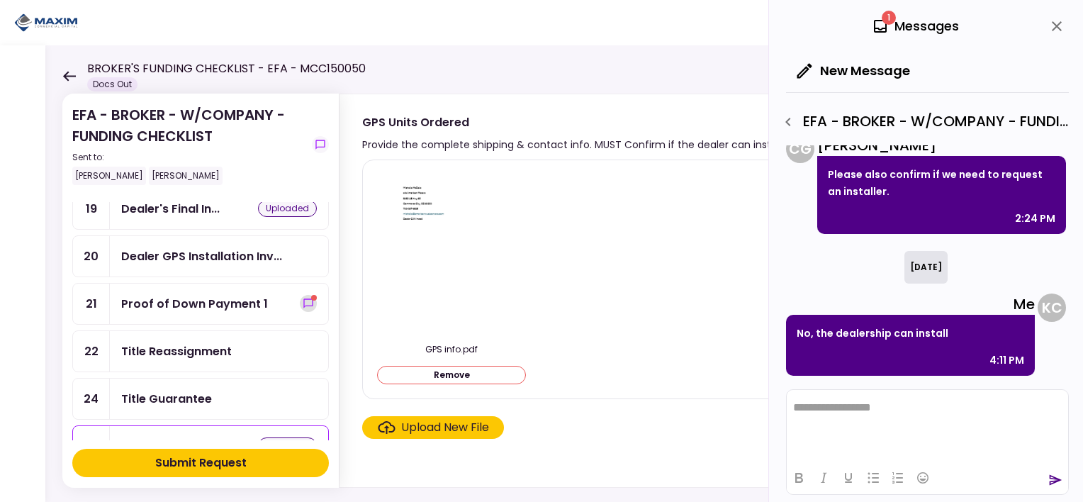
click at [309, 19] on button "show-messages" at bounding box center [308, 303] width 17 height 17
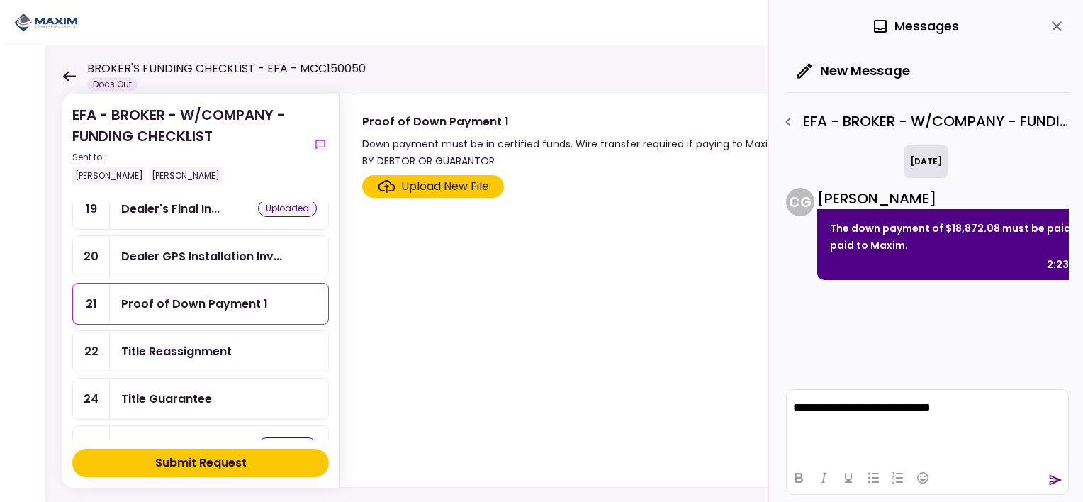
click at [440, 19] on html "**********" at bounding box center [927, 407] width 281 height 35
click at [440, 19] on p "**********" at bounding box center [927, 407] width 269 height 13
click at [440, 19] on html "**********" at bounding box center [927, 407] width 281 height 35
click at [440, 19] on icon "send" at bounding box center [1056, 480] width 14 height 14
